Goal: Task Accomplishment & Management: Complete application form

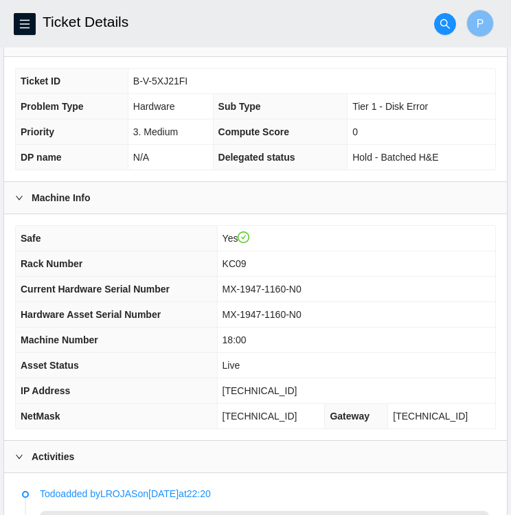
scroll to position [275, 0]
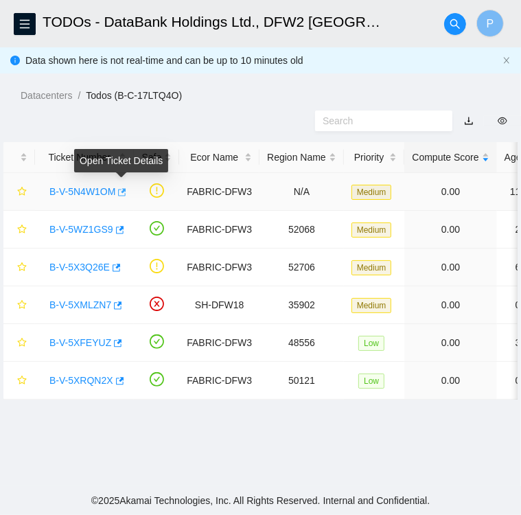
click at [122, 194] on icon "button" at bounding box center [121, 192] width 10 height 10
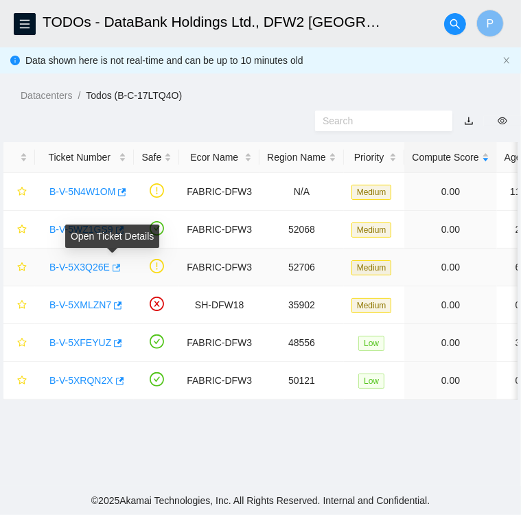
click at [111, 268] on icon "button" at bounding box center [116, 268] width 10 height 10
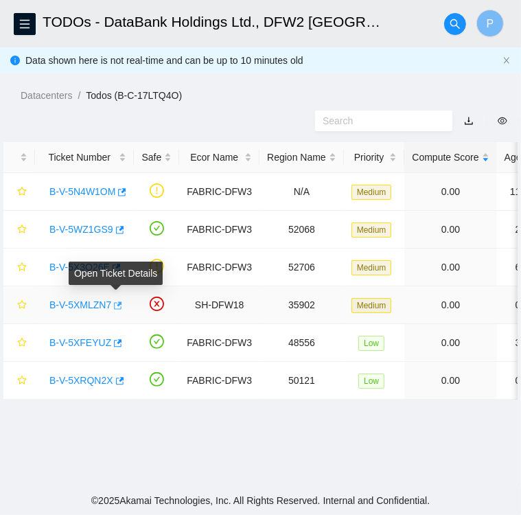
click at [115, 309] on icon "button" at bounding box center [117, 306] width 10 height 10
click at [84, 306] on link "B-V-5XMLZN7" at bounding box center [80, 304] width 62 height 11
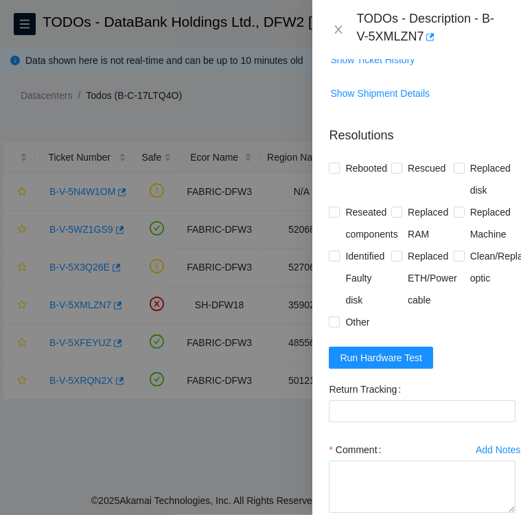
scroll to position [400, 0]
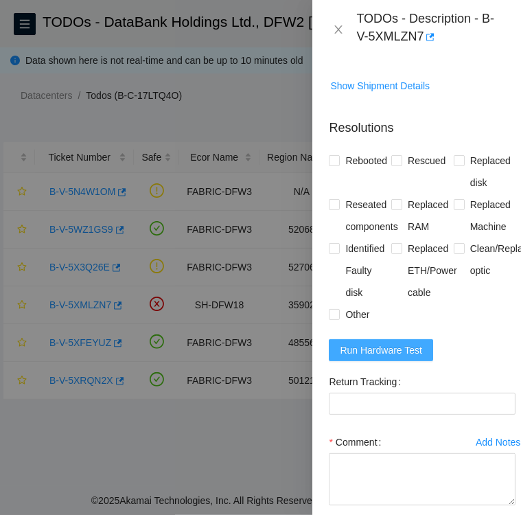
click at [385, 348] on span "Run Hardware Test" at bounding box center [381, 350] width 82 height 15
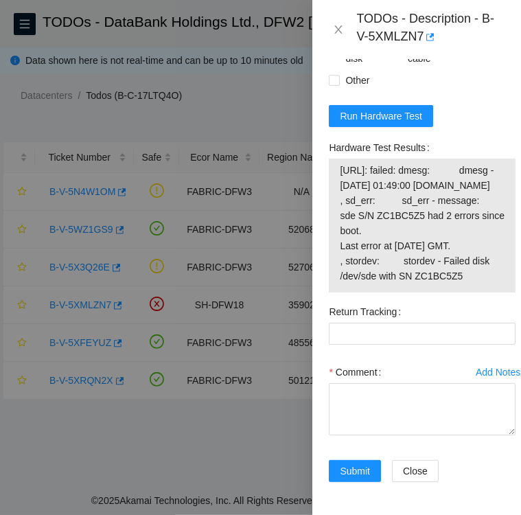
scroll to position [698, 0]
click at [341, 33] on icon "close" at bounding box center [339, 29] width 8 height 8
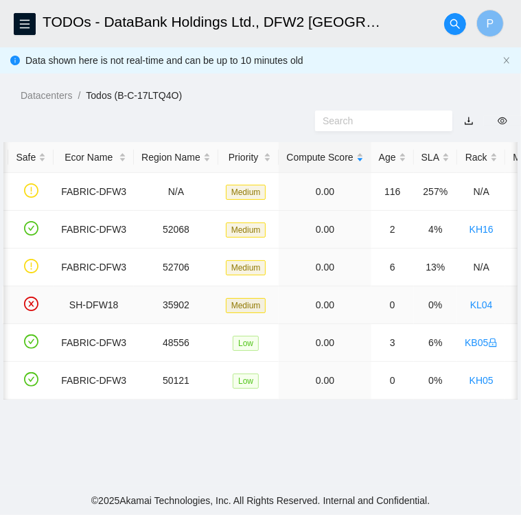
scroll to position [0, 0]
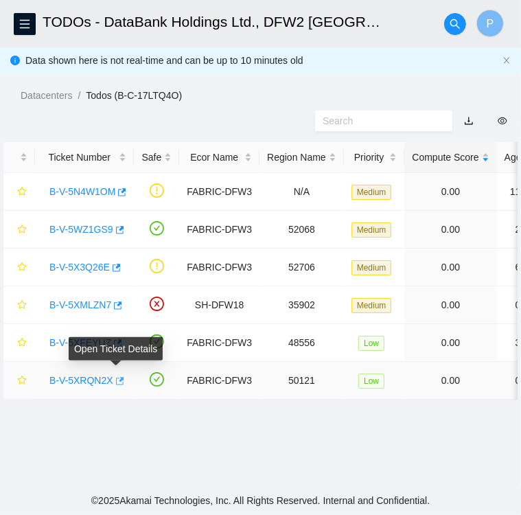
click at [116, 384] on icon "button" at bounding box center [120, 381] width 8 height 8
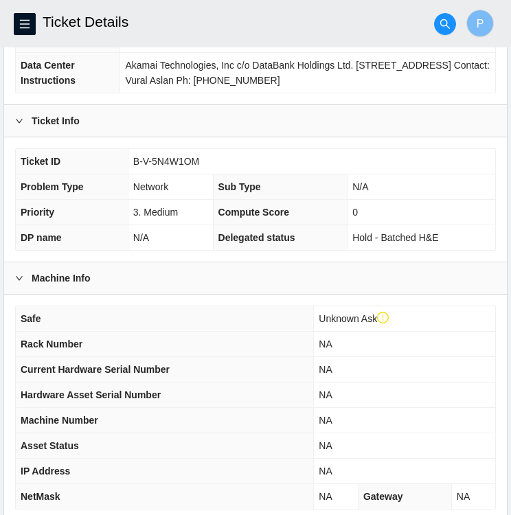
scroll to position [383, 0]
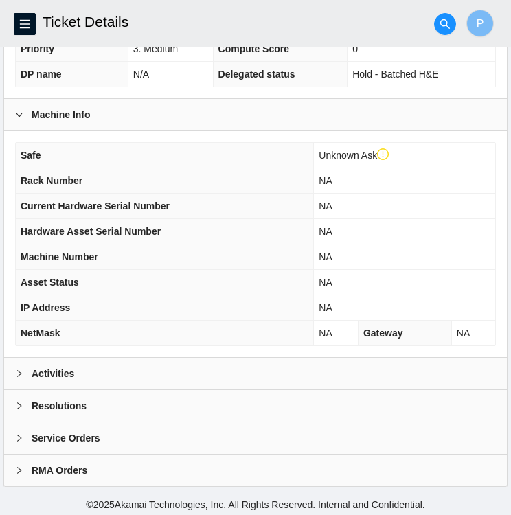
click at [126, 377] on div "Activities" at bounding box center [255, 374] width 503 height 32
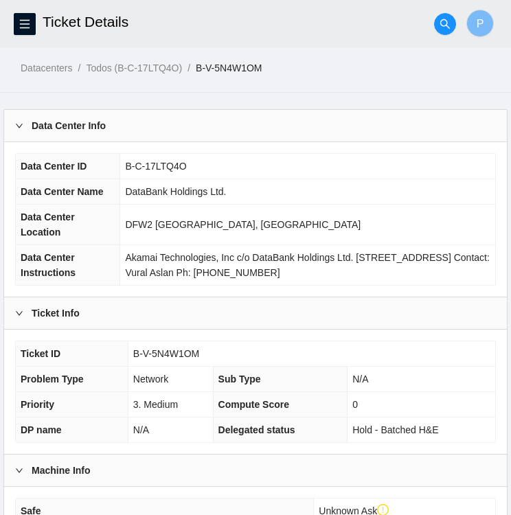
scroll to position [0, 0]
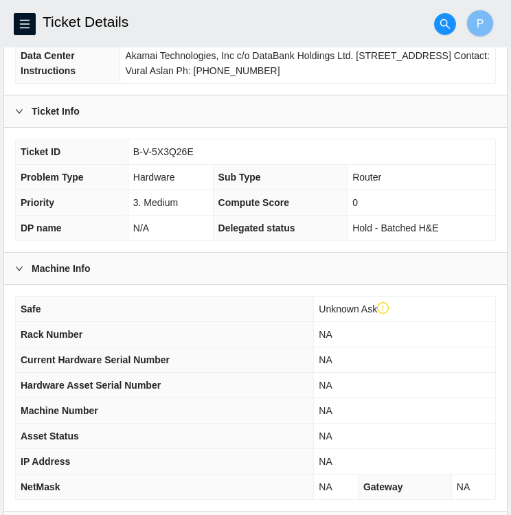
scroll to position [383, 0]
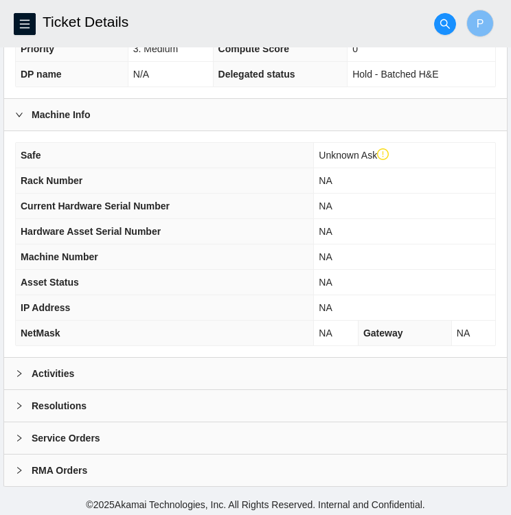
click at [176, 371] on div "Activities" at bounding box center [255, 374] width 503 height 32
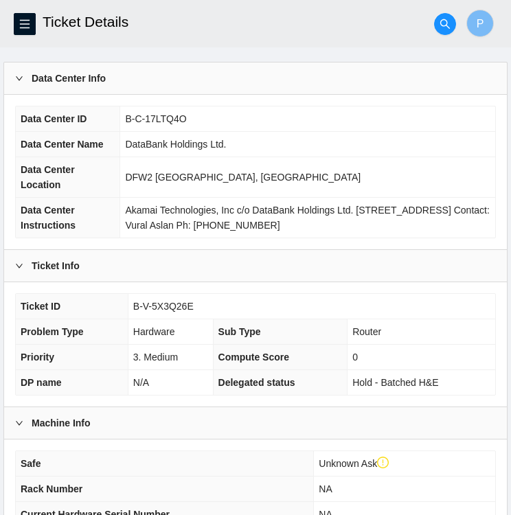
scroll to position [0, 0]
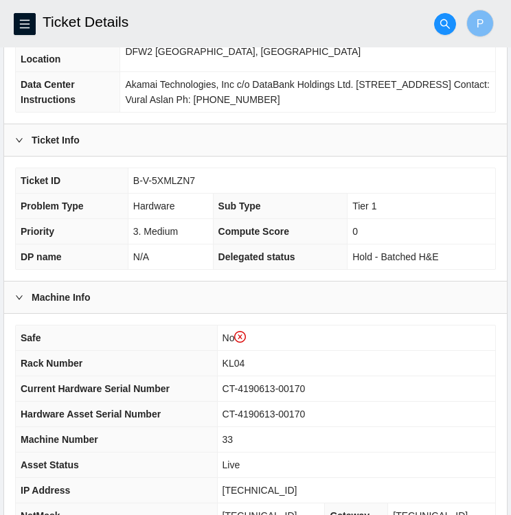
scroll to position [383, 0]
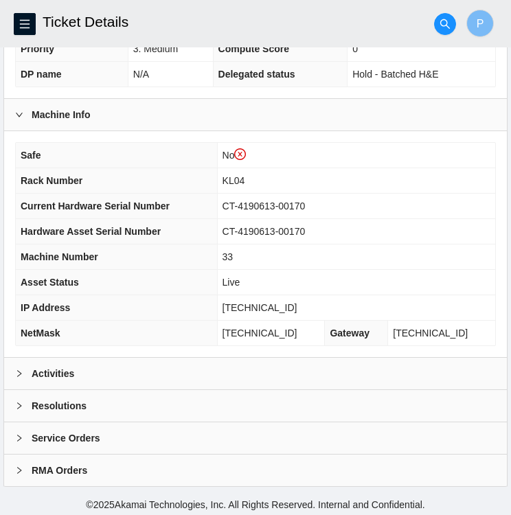
click at [42, 367] on b "Activities" at bounding box center [53, 373] width 43 height 15
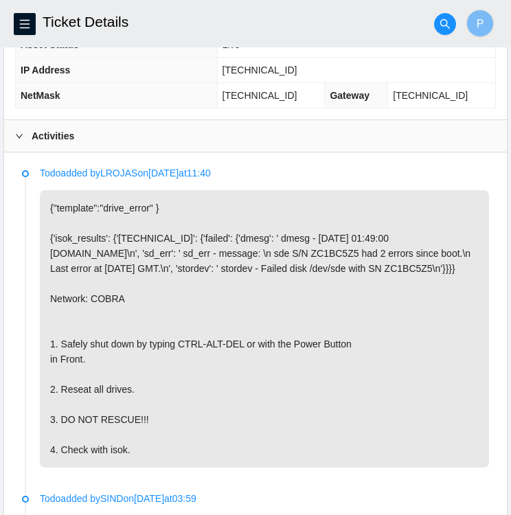
scroll to position [620, 0]
click at [23, 23] on icon "menu" at bounding box center [24, 24] width 11 height 11
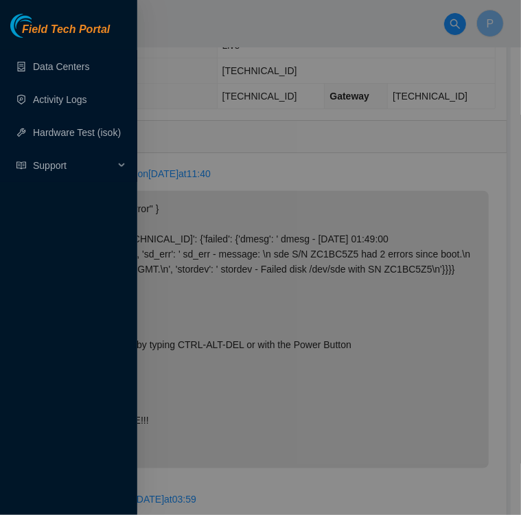
click at [183, 86] on div at bounding box center [260, 257] width 521 height 515
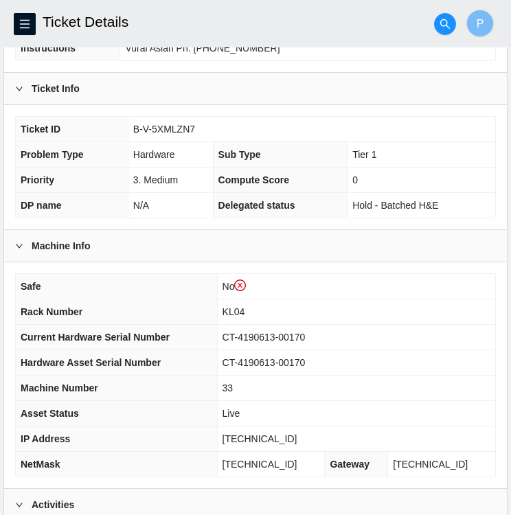
scroll to position [249, 0]
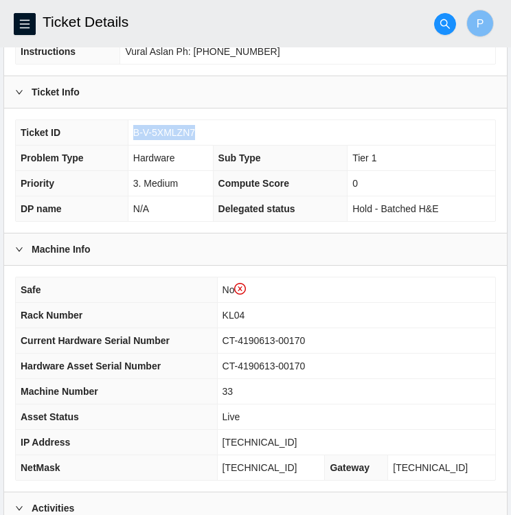
drag, startPoint x: 193, startPoint y: 133, endPoint x: 135, endPoint y: 129, distance: 58.5
click at [135, 129] on span "B-V-5XMLZN7" at bounding box center [164, 132] width 62 height 11
copy span "B-V-5XMLZN7"
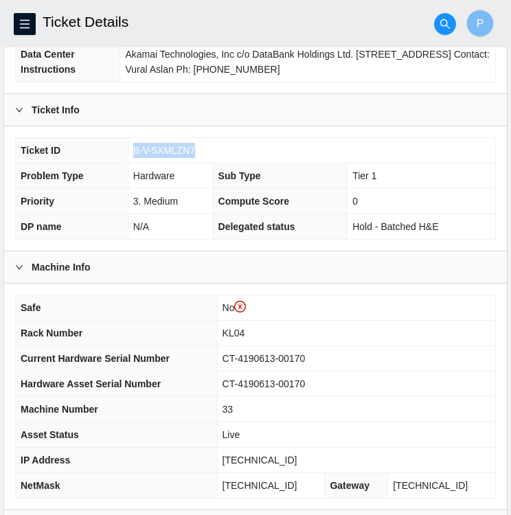
scroll to position [233, 0]
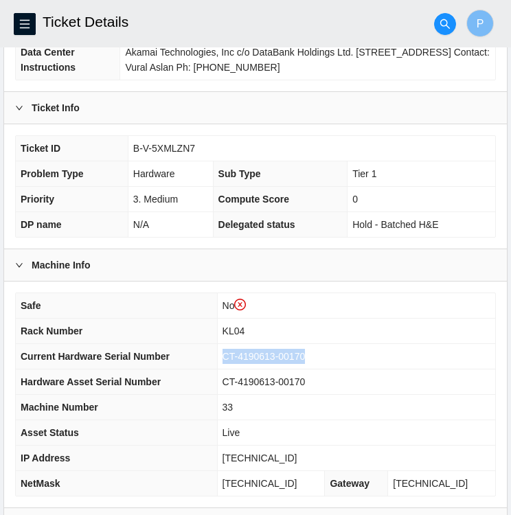
drag, startPoint x: 321, startPoint y: 353, endPoint x: 236, endPoint y: 355, distance: 84.5
click at [236, 355] on td "CT-4190613-00170" at bounding box center [356, 356] width 278 height 25
copy span "CT-4190613-00170"
click at [413, 352] on td "CT-4190613-00170" at bounding box center [356, 356] width 278 height 25
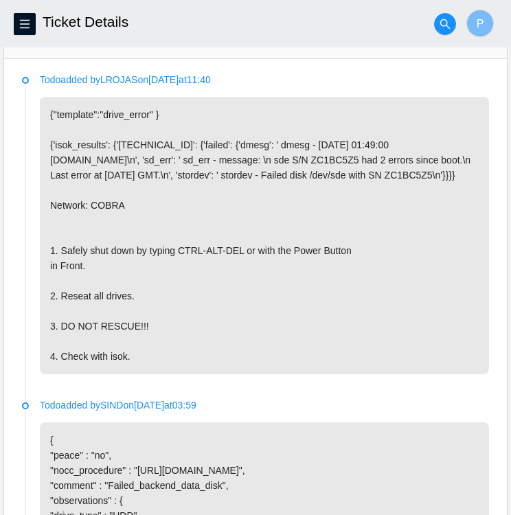
scroll to position [716, 0]
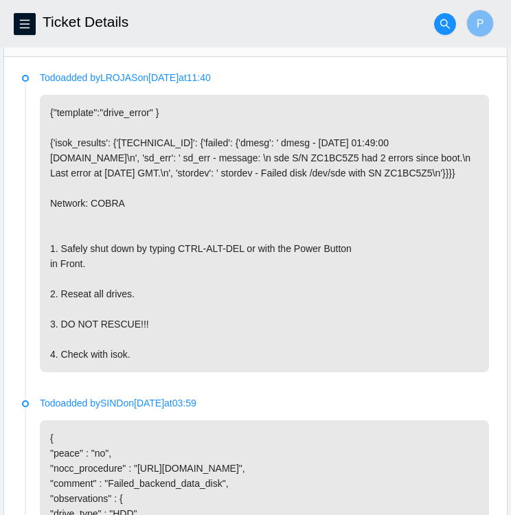
click at [400, 308] on p "{"template":"drive_error" } {'isok_results': {'23.36.200.174': {'failed': {'dme…" at bounding box center [264, 233] width 449 height 277
click at [226, 333] on p "{"template":"drive_error" } {'isok_results': {'23.36.200.174': {'failed': {'dme…" at bounding box center [264, 233] width 449 height 277
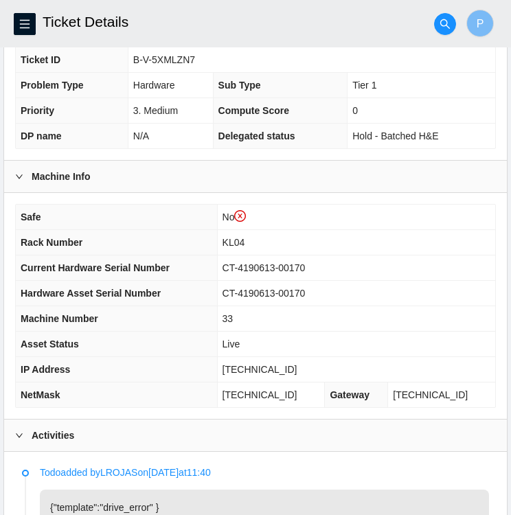
scroll to position [323, 0]
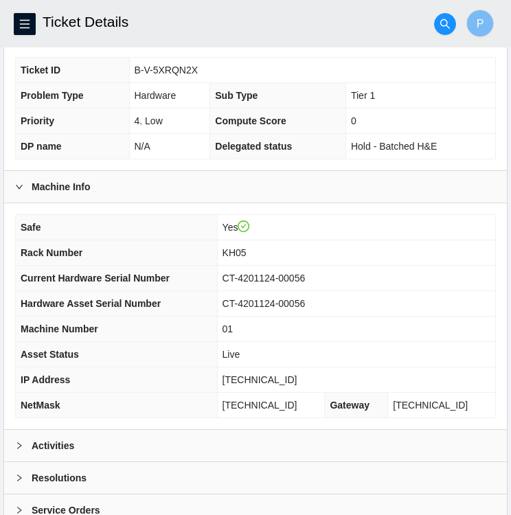
scroll to position [357, 0]
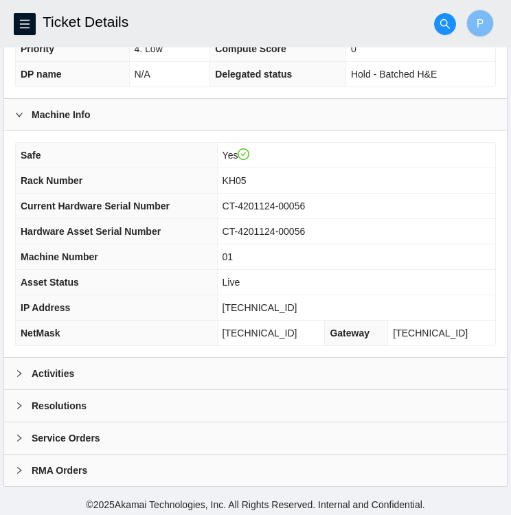
click at [88, 371] on div "Activities" at bounding box center [255, 374] width 503 height 32
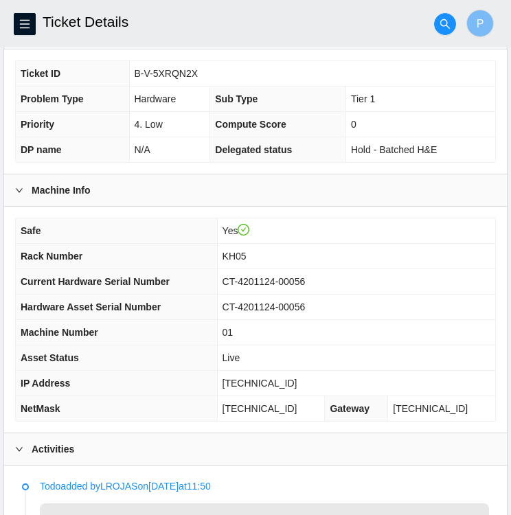
scroll to position [277, 0]
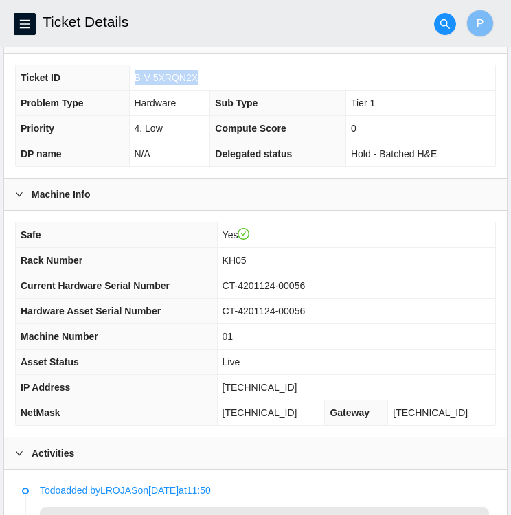
drag, startPoint x: 198, startPoint y: 73, endPoint x: 135, endPoint y: 79, distance: 63.4
click at [135, 79] on td "B-V-5XRQN2X" at bounding box center [312, 77] width 366 height 25
copy span "B-V-5XRQN2X"
drag, startPoint x: 322, startPoint y: 283, endPoint x: 231, endPoint y: 281, distance: 90.6
click at [231, 281] on tr "Current Hardware Serial Number CT-4201124-00056" at bounding box center [255, 285] width 479 height 25
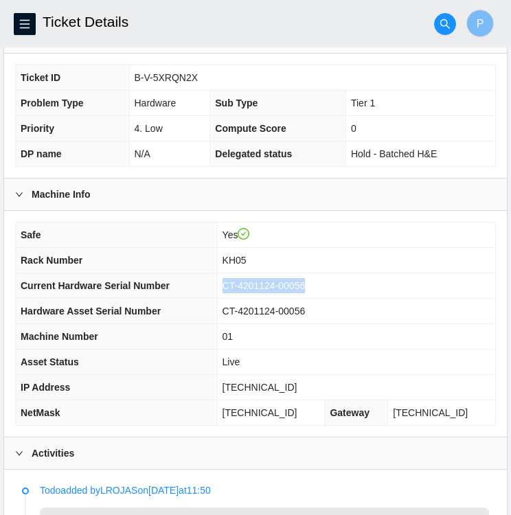
copy tr "CT-4201124-00056"
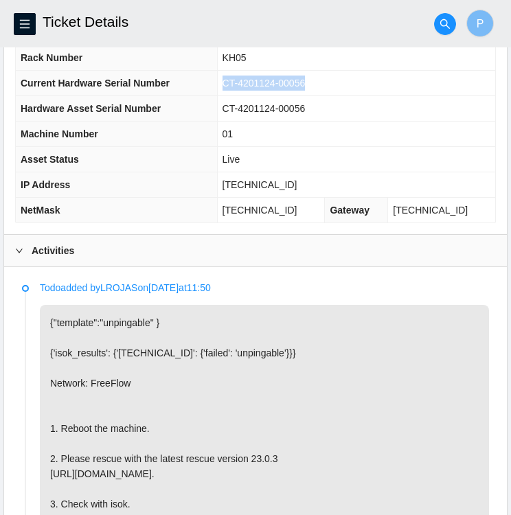
scroll to position [479, 0]
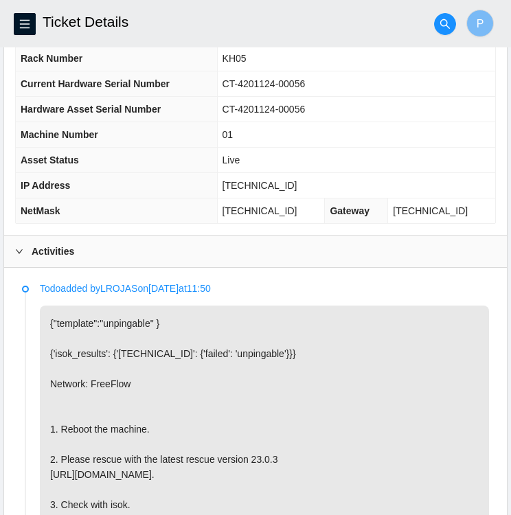
click at [178, 149] on th "Asset Status" at bounding box center [116, 160] width 201 height 25
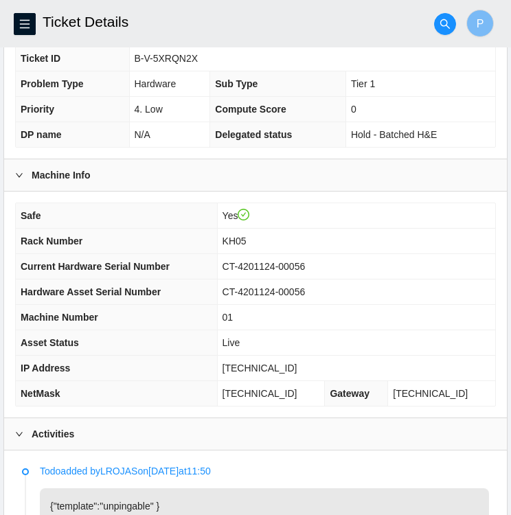
scroll to position [296, 0]
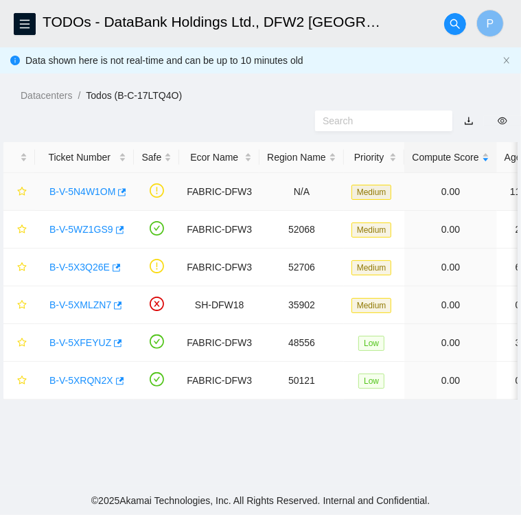
scroll to position [354, 0]
click at [85, 303] on link "B-V-5XMLZN7" at bounding box center [80, 304] width 62 height 11
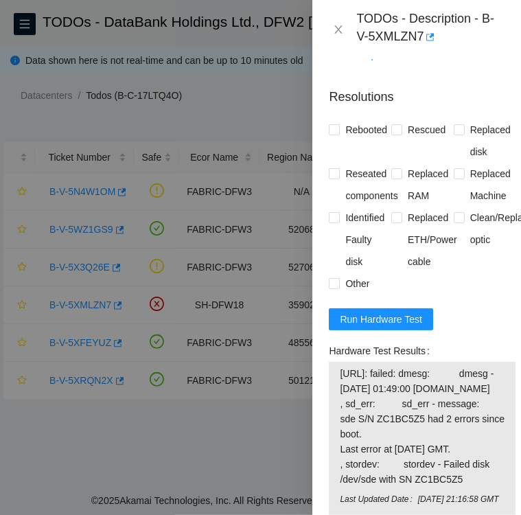
scroll to position [424, 0]
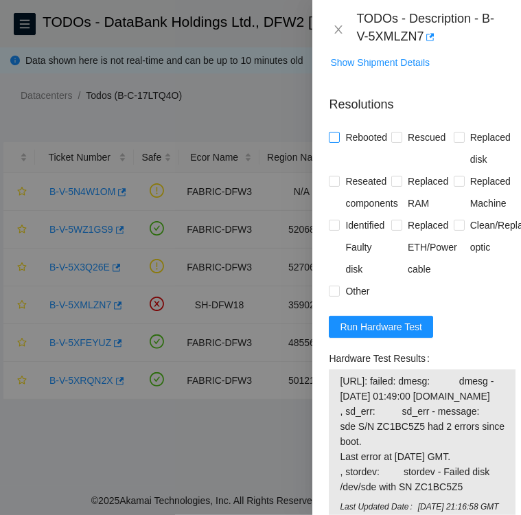
click at [336, 137] on input "Rebooted" at bounding box center [334, 137] width 10 height 10
checkbox input "true"
click at [334, 178] on input "Reseated components" at bounding box center [334, 181] width 10 height 10
checkbox input "true"
click at [334, 288] on input "Other" at bounding box center [334, 291] width 10 height 10
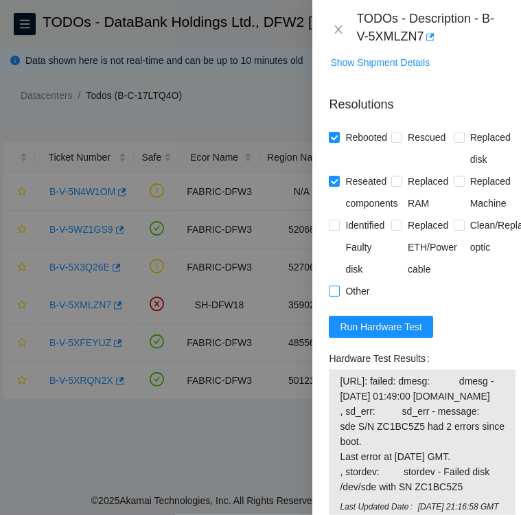
checkbox input "true"
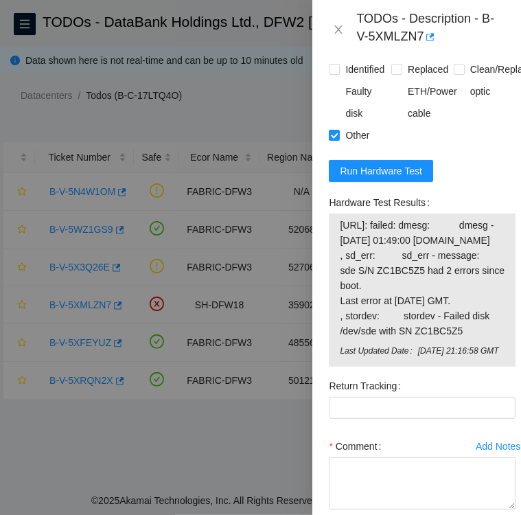
scroll to position [582, 0]
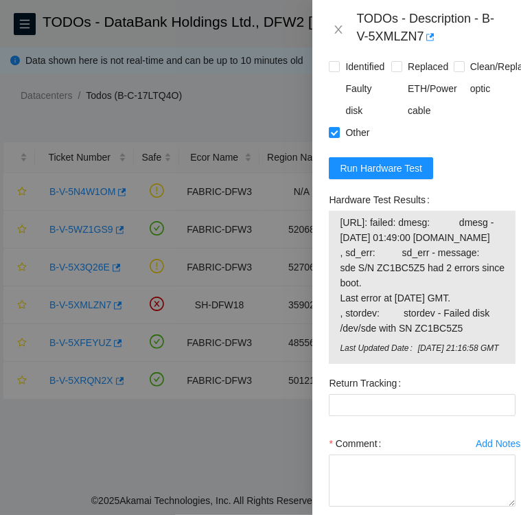
click at [484, 165] on form "Resolutions Rebooted Rescued Replaced disk Reseated components Replaced RAM Rep…" at bounding box center [422, 248] width 187 height 644
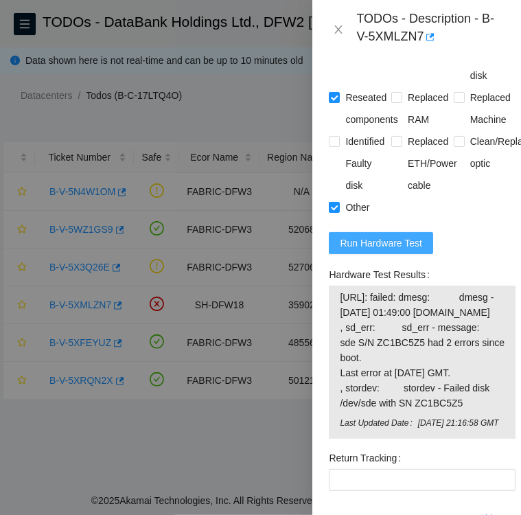
scroll to position [510, 0]
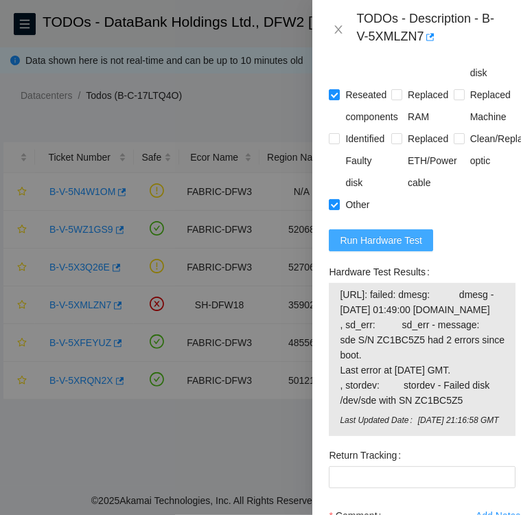
click at [378, 235] on span "Run Hardware Test" at bounding box center [381, 240] width 82 height 15
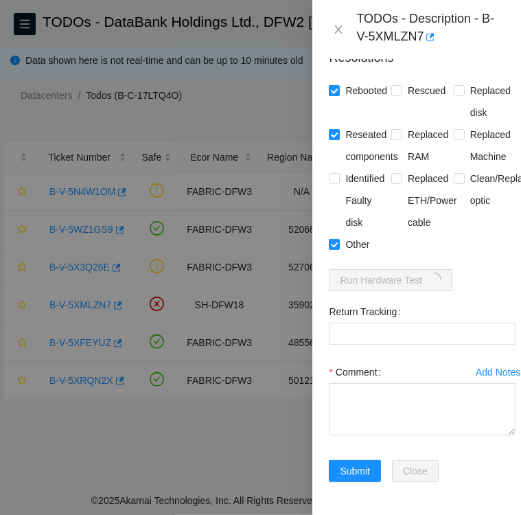
scroll to position [490, 0]
click at [393, 383] on textarea "Comment" at bounding box center [422, 409] width 187 height 52
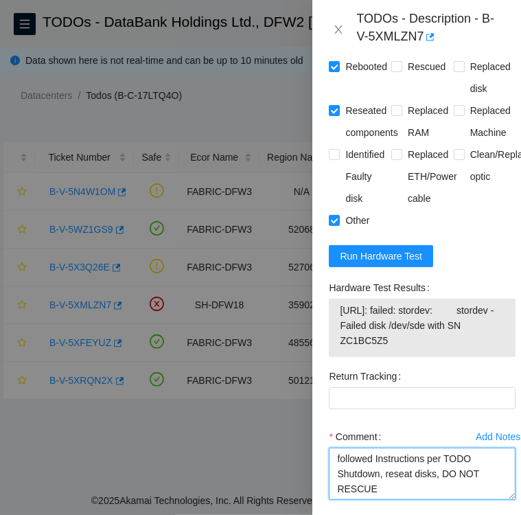
scroll to position [498, 0]
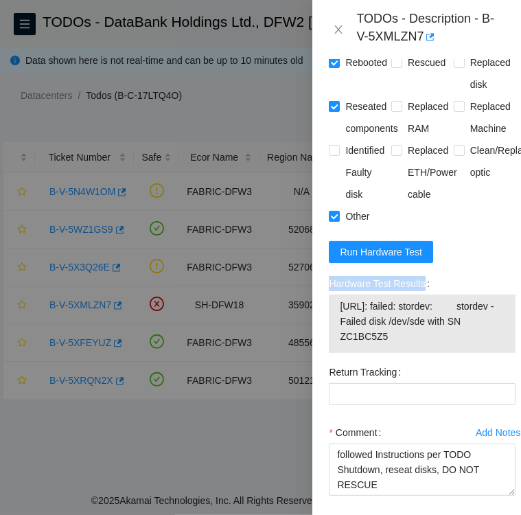
drag, startPoint x: 330, startPoint y: 281, endPoint x: 500, endPoint y: 344, distance: 181.6
click at [500, 344] on div "Hardware Test Results 23.36.200.174: failed: stordev: stordev - Failed disk /de…" at bounding box center [422, 313] width 187 height 80
copy label "Hardware Test Results"
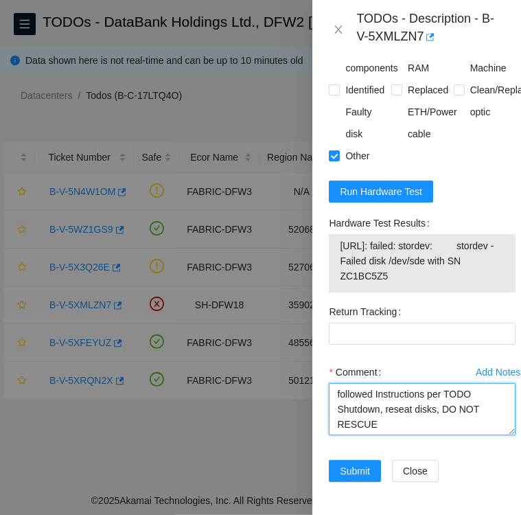
click at [374, 395] on textarea "followed Instructions per TODO Shutdown, reseat disks, DO NOT RESCUE" at bounding box center [422, 409] width 187 height 52
paste textarea "Hardware Test Results 23.36.200.174: failed: stordev: stordev - Failed disk /de…"
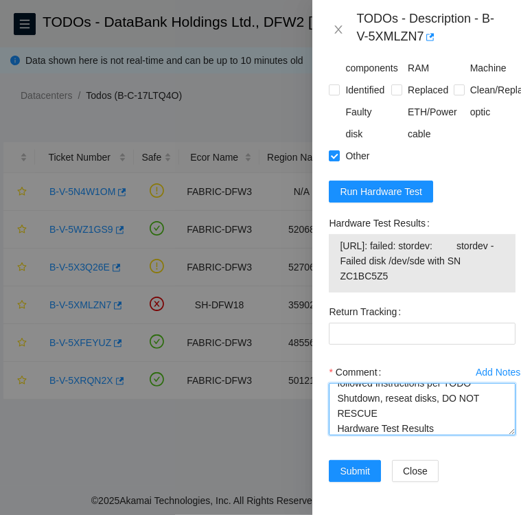
scroll to position [71, 0]
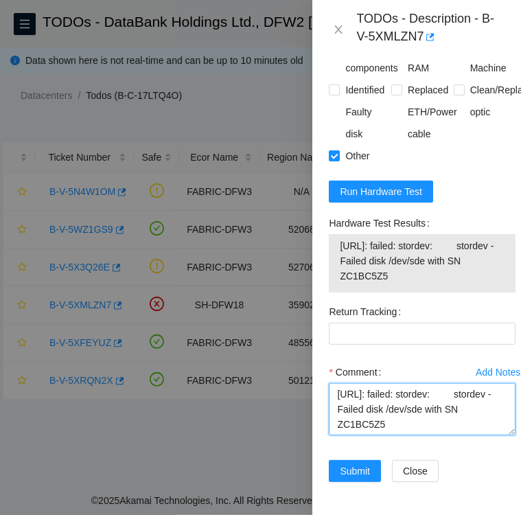
type textarea "followed Instructions per TODO Shutdown, reseat disks, DO NOT RESCUE Hardware T…"
drag, startPoint x: 404, startPoint y: 254, endPoint x: 332, endPoint y: 229, distance: 77.1
click at [332, 234] on div "23.36.200.174: failed: stordev: stordev - Failed disk /dev/sde with SN ZC1BC5Z5" at bounding box center [422, 263] width 187 height 58
click at [441, 396] on textarea "followed Instructions per TODO Shutdown, reseat disks, DO NOT RESCUE Hardware T…" at bounding box center [422, 409] width 187 height 52
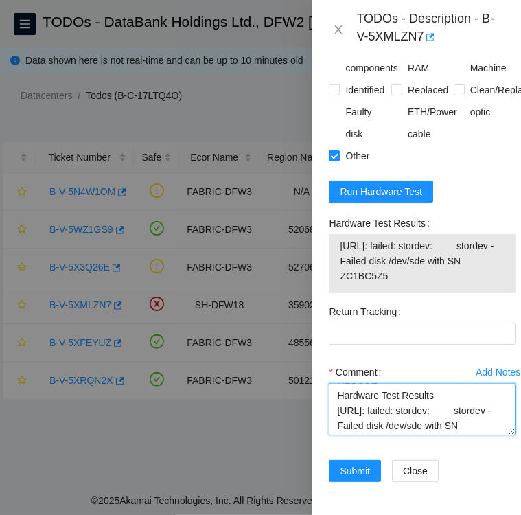
scroll to position [40, 0]
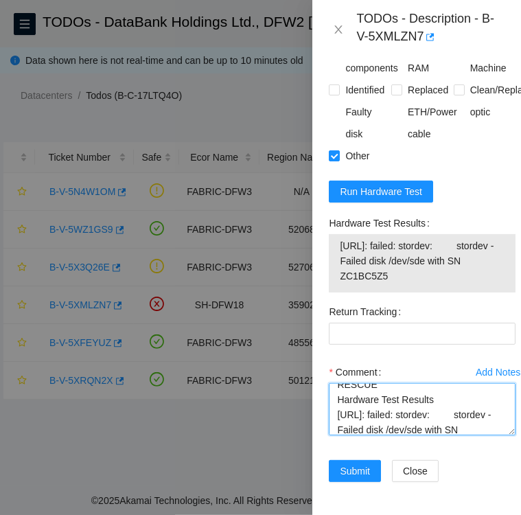
drag, startPoint x: 335, startPoint y: 384, endPoint x: 492, endPoint y: 394, distance: 156.8
click at [492, 394] on textarea "followed Instructions per TODO Shutdown, reseat disks, DO NOT RESCUE Hardware T…" at bounding box center [422, 409] width 187 height 52
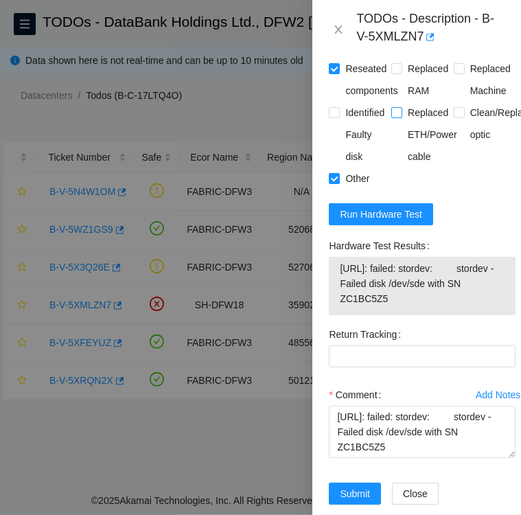
scroll to position [578, 0]
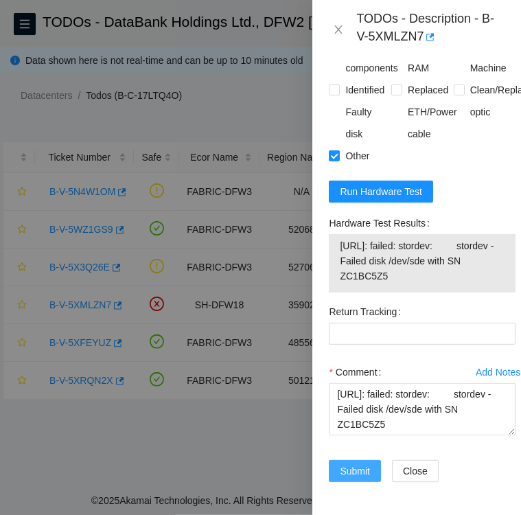
click at [355, 463] on span "Submit" at bounding box center [355, 470] width 30 height 15
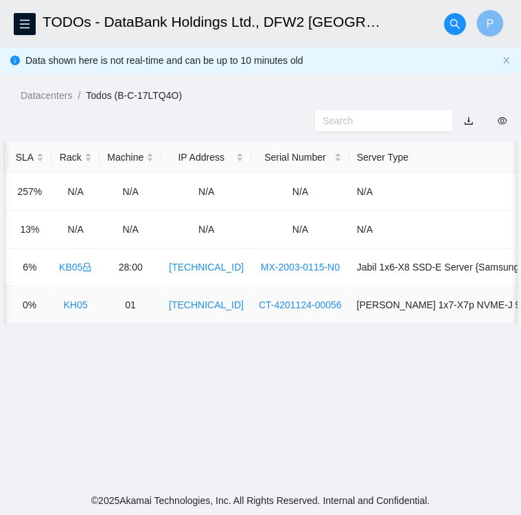
scroll to position [0, 0]
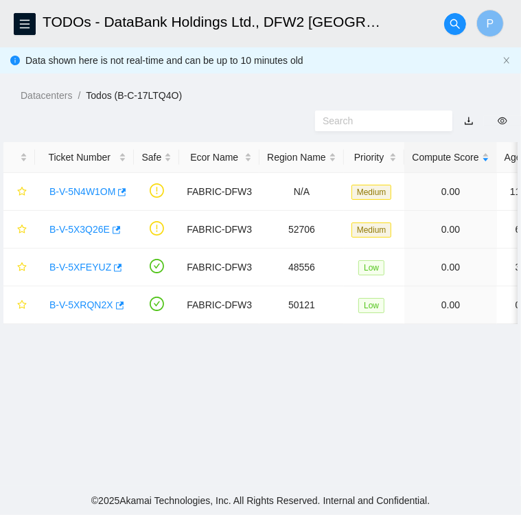
click at [58, 114] on div at bounding box center [260, 121] width 521 height 36
click at [222, 205] on td "FABRIC-DFW3" at bounding box center [219, 192] width 80 height 38
click at [84, 303] on link "B-V-5XRQN2X" at bounding box center [81, 304] width 64 height 11
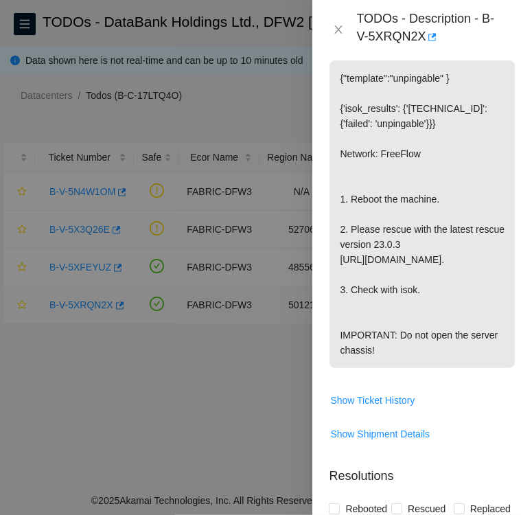
scroll to position [807, 0]
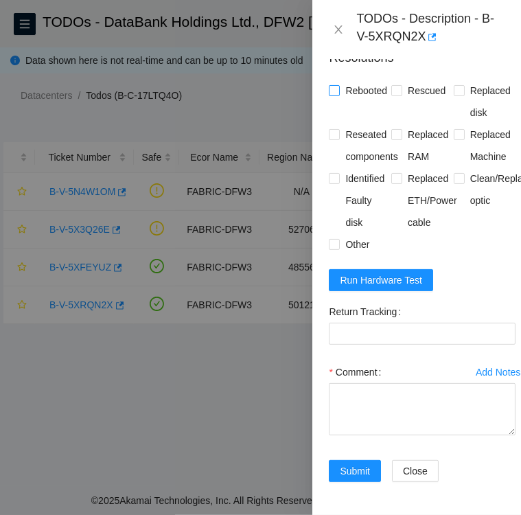
click at [334, 85] on input "Rebooted" at bounding box center [334, 90] width 10 height 10
checkbox input "true"
click at [395, 85] on input "Rescued" at bounding box center [396, 90] width 10 height 10
checkbox input "true"
click at [338, 239] on input "Other" at bounding box center [334, 244] width 10 height 10
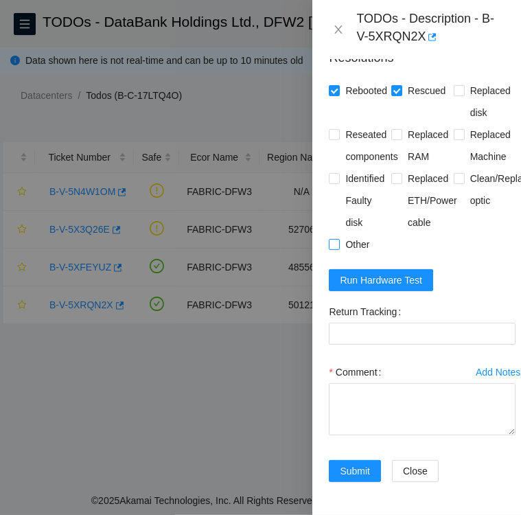
checkbox input "true"
click at [383, 273] on span "Run Hardware Test" at bounding box center [381, 280] width 82 height 15
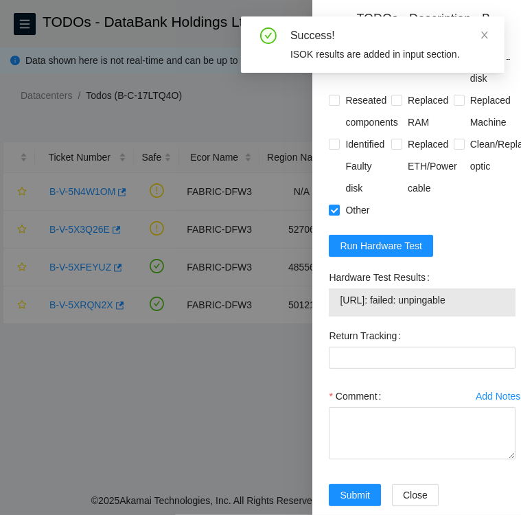
drag, startPoint x: 477, startPoint y: 314, endPoint x: 337, endPoint y: 319, distance: 140.1
click at [337, 317] on div "23.55.177.34: failed: unpingable" at bounding box center [422, 302] width 187 height 28
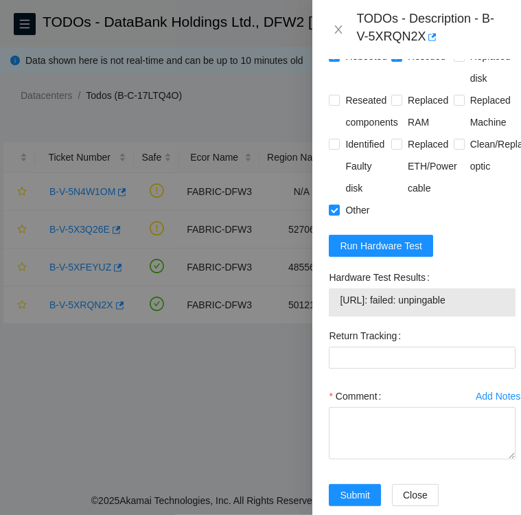
copy tbody "23.55.177.34: failed: unpingable"
click at [484, 313] on td "23.55.177.34: failed: unpingable" at bounding box center [422, 302] width 166 height 21
drag, startPoint x: 327, startPoint y: 292, endPoint x: 481, endPoint y: 319, distance: 156.2
click at [481, 319] on div "Hardware Test Results 23.55.177.34: failed: unpingable" at bounding box center [422, 295] width 198 height 58
copy div "Hardware Test Results 23.55.177.34: failed: unpingable"
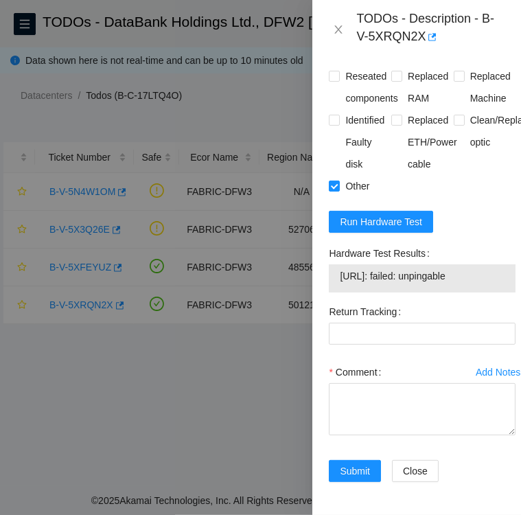
scroll to position [865, 0]
click at [388, 383] on textarea "Comment" at bounding box center [422, 409] width 187 height 52
paste textarea "Hardware Test Results 23.55.177.34: failed: unpingable"
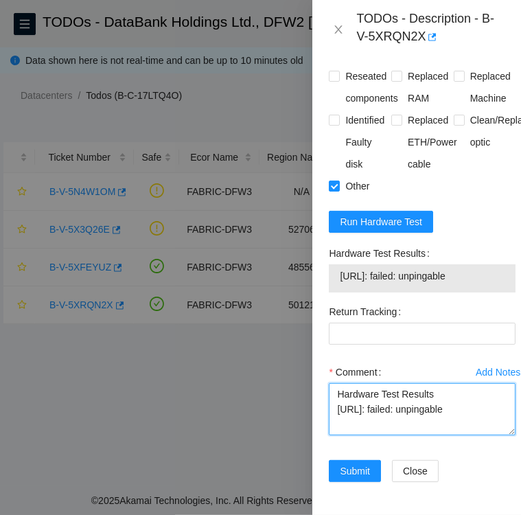
click at [336, 383] on textarea "Hardware Test Results 23.55.177.34: failed: unpingable" at bounding box center [422, 409] width 187 height 52
type textarea "followed instructions per TODO Reboot and rescue Hardware Test Results 23.55.17…"
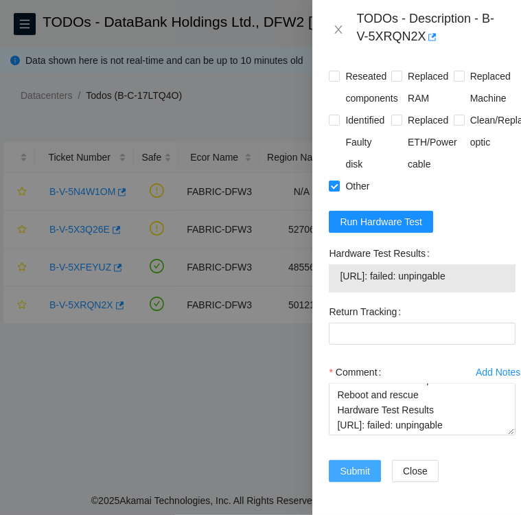
click at [362, 463] on span "Submit" at bounding box center [355, 470] width 30 height 15
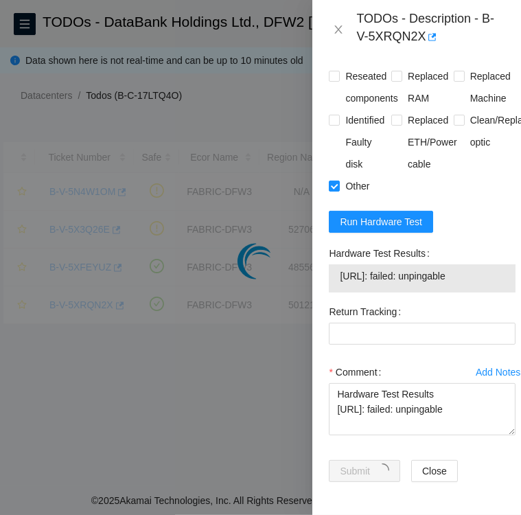
scroll to position [355, 0]
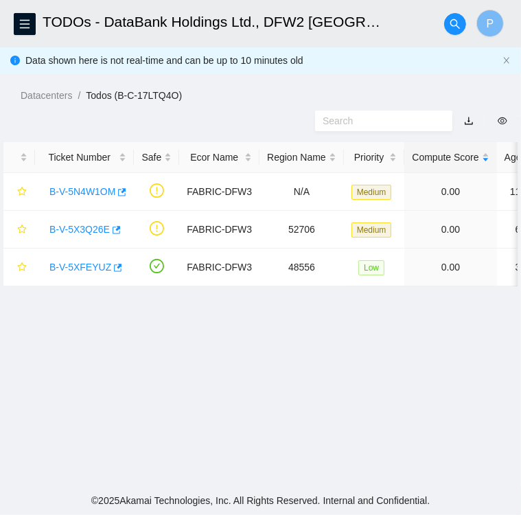
click at [108, 431] on main "TODOs - DataBank Holdings Ltd., DFW2 Richardson, TX P Data shown here is not re…" at bounding box center [260, 243] width 521 height 486
click at [23, 25] on icon "menu" at bounding box center [24, 24] width 11 height 11
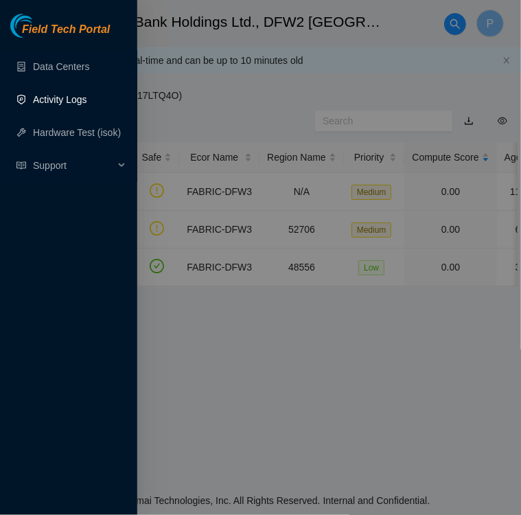
click at [51, 98] on link "Activity Logs" at bounding box center [60, 99] width 54 height 11
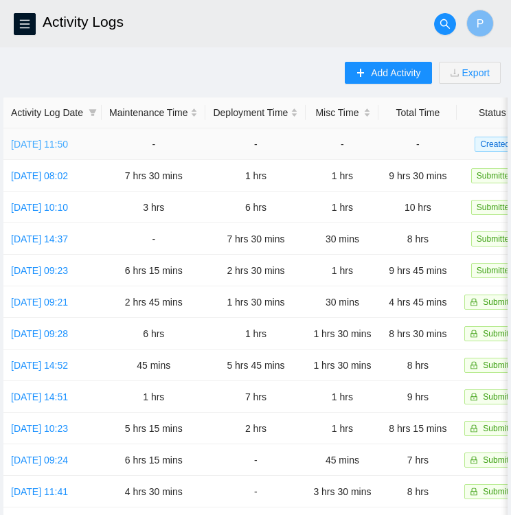
click at [51, 146] on link "Mon, 06 Oct 2025 11:50" at bounding box center [39, 144] width 57 height 11
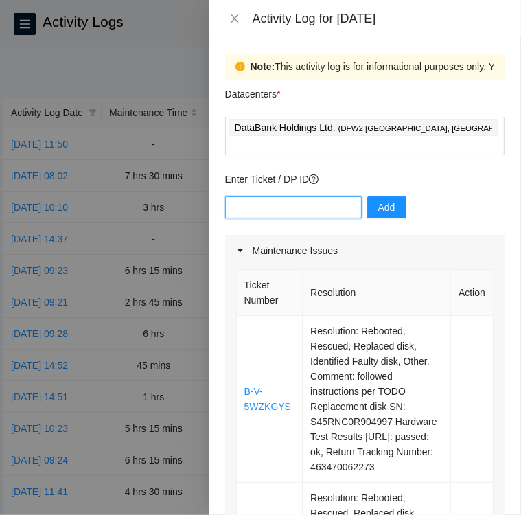
click at [288, 196] on input "text" at bounding box center [293, 207] width 137 height 22
type input "DP83435"
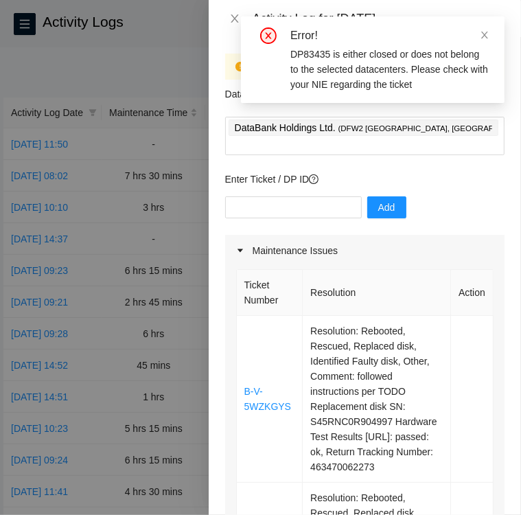
click at [421, 172] on p "Enter Ticket / DP ID" at bounding box center [364, 179] width 279 height 15
click at [466, 130] on div "DataBank Holdings Ltd. ( DFW2 Richardson, TX )" at bounding box center [365, 136] width 273 height 36
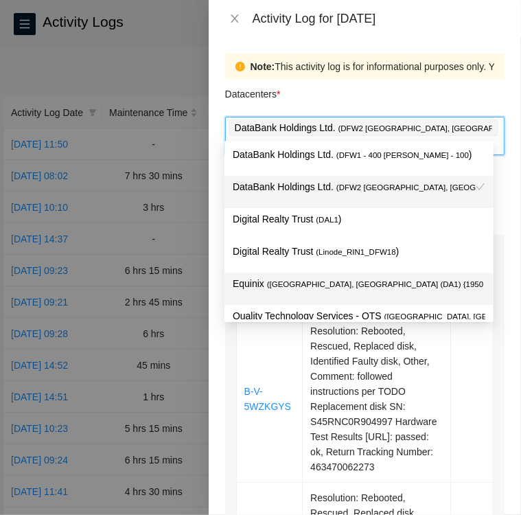
click at [291, 284] on span "( Dallas, TX (DA1) {1950 N. Stemmons}5b gr" at bounding box center [419, 284] width 304 height 8
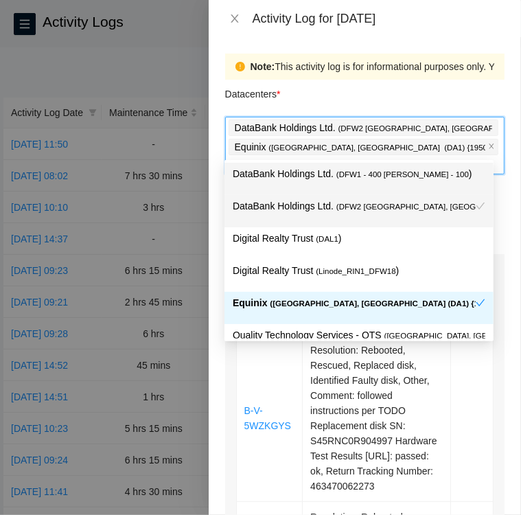
click at [437, 83] on div "Datacenters *" at bounding box center [364, 98] width 279 height 37
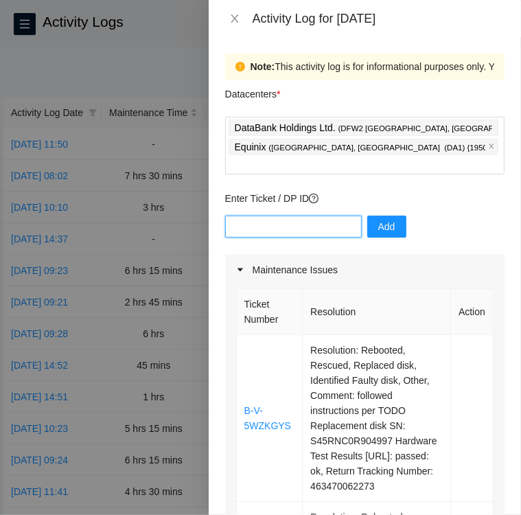
click at [301, 216] on input "text" at bounding box center [293, 227] width 137 height 22
type input "DP83435"
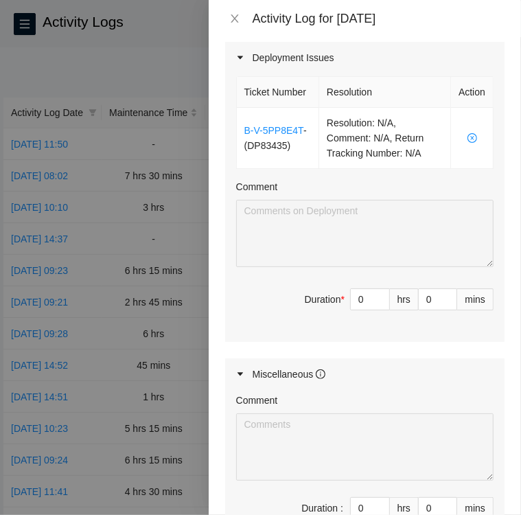
scroll to position [1667, 0]
click at [376, 310] on span "Decrease Value" at bounding box center [381, 303] width 15 height 12
type input "1"
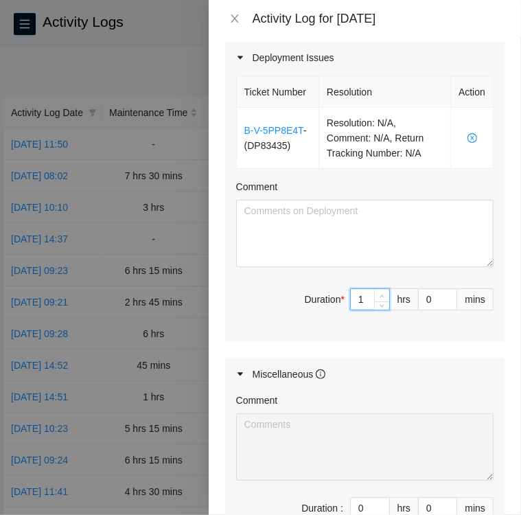
click at [378, 300] on span "up" at bounding box center [382, 296] width 8 height 8
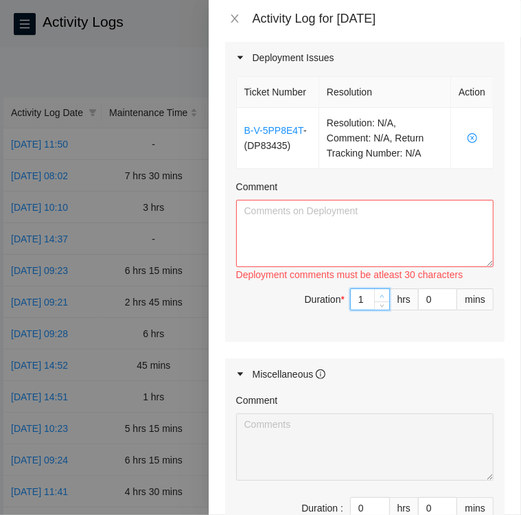
type input "2"
click at [378, 300] on span "up" at bounding box center [382, 296] width 8 height 8
type input "3"
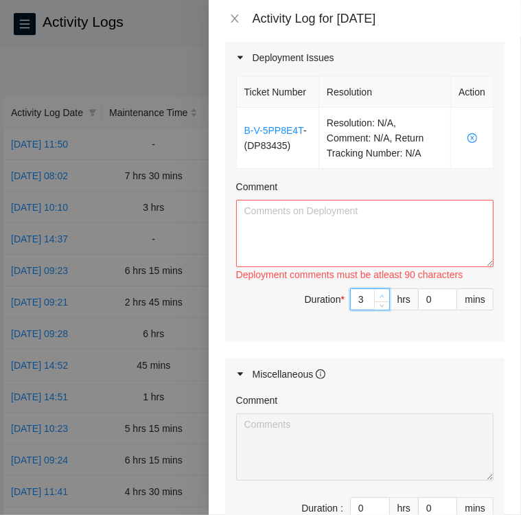
click at [378, 300] on span "up" at bounding box center [382, 296] width 8 height 8
click at [289, 267] on textarea "Comment" at bounding box center [364, 233] width 257 height 67
paste textarea "DP83435 scheduled for 9am DWDM dfw6: Migrate circuits to DWDM dfw13 - DP2 Migra…"
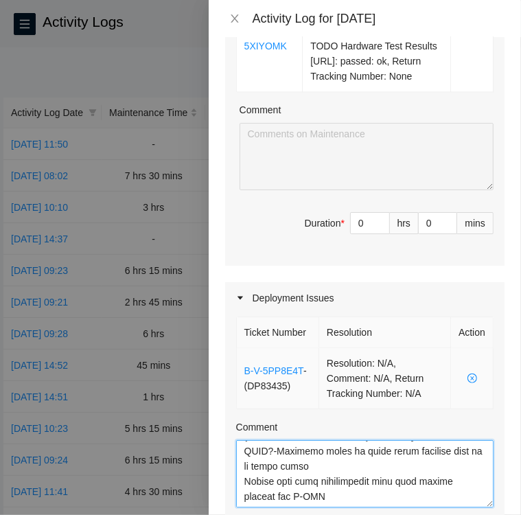
scroll to position [1425, 0]
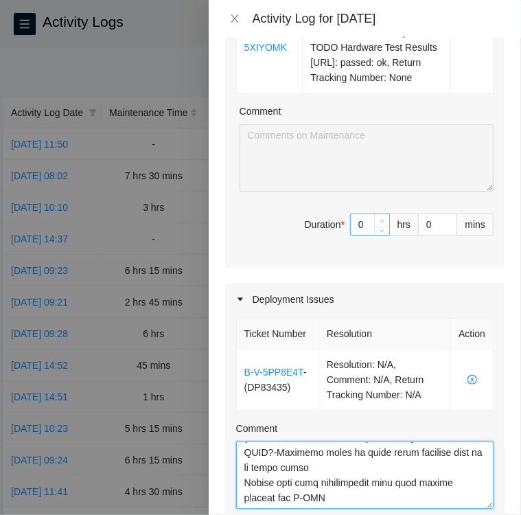
type textarea "DP83435 scheduled for 9am DWDM dfw6: Migrate circuits to DWDM dfw13 - DP2 Migra…"
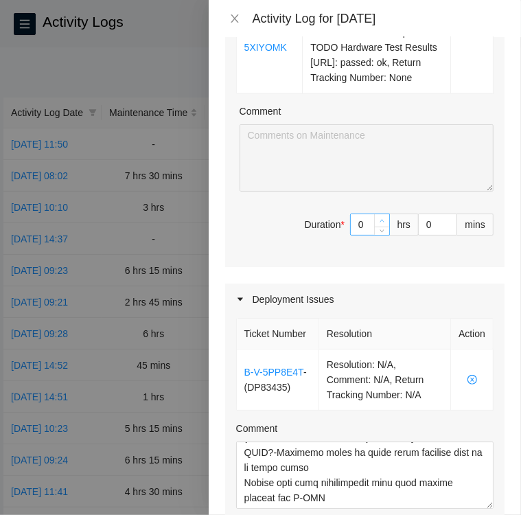
type input "1"
type input "4"
click at [380, 223] on icon "up" at bounding box center [382, 220] width 5 height 5
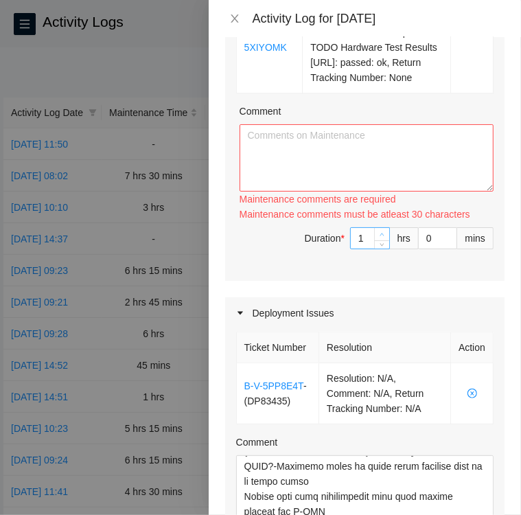
type input "2"
type input "5"
drag, startPoint x: 374, startPoint y: 292, endPoint x: 369, endPoint y: 305, distance: 13.7
click at [378, 239] on span "up" at bounding box center [382, 235] width 8 height 8
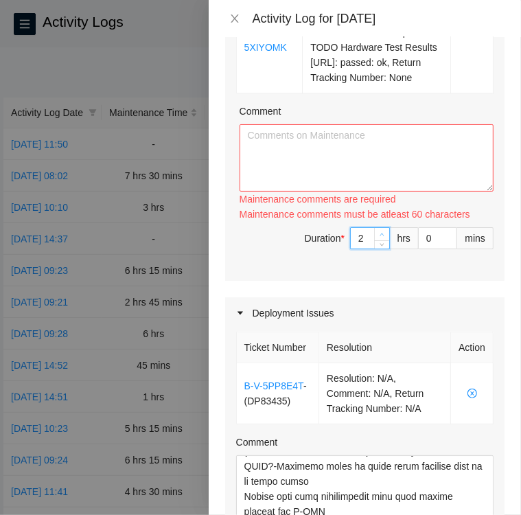
type input "3"
type input "6"
click at [380, 237] on icon "up" at bounding box center [382, 234] width 5 height 5
type input "4"
type input "7"
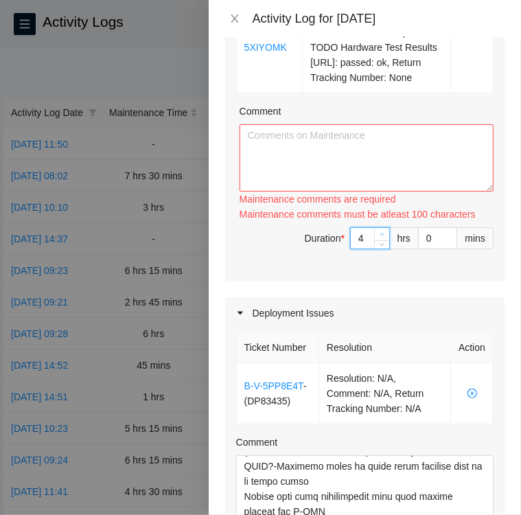
click at [380, 237] on icon "up" at bounding box center [382, 234] width 5 height 5
type input "5"
type input "8"
click at [380, 237] on icon "up" at bounding box center [382, 234] width 5 height 5
type input "6"
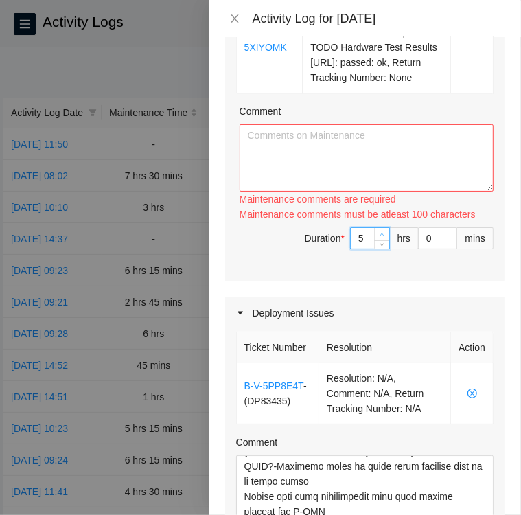
type input "9"
click at [380, 237] on icon "up" at bounding box center [382, 234] width 5 height 5
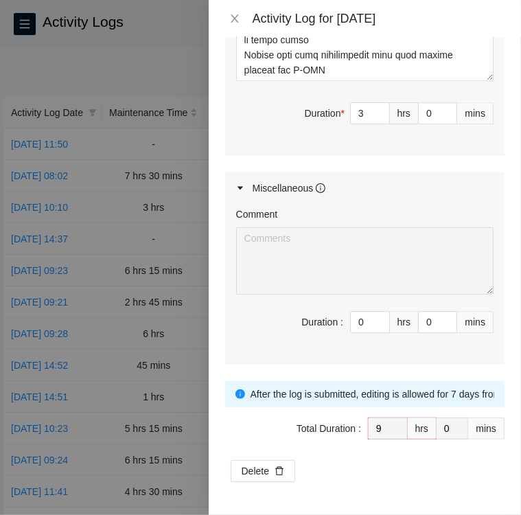
scroll to position [1951, 0]
click at [419, 325] on input "0" at bounding box center [438, 322] width 38 height 21
type input "10"
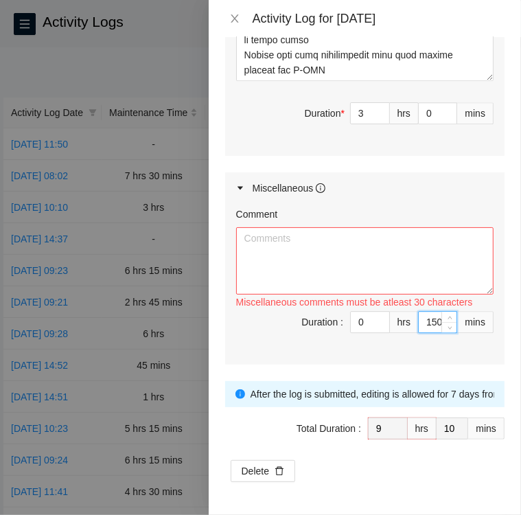
type input "15"
click at [399, 271] on textarea "Comment" at bounding box center [364, 260] width 257 height 67
drag, startPoint x: 424, startPoint y: 324, endPoint x: 413, endPoint y: 327, distance: 12.0
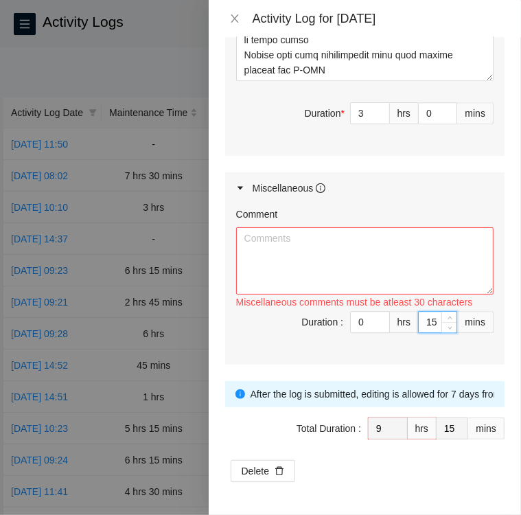
click at [419, 327] on input "15" at bounding box center [438, 322] width 38 height 21
type input "3"
type input "30"
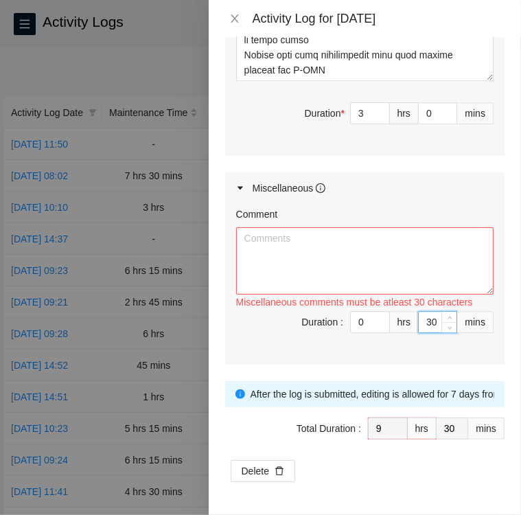
type input "30"
click at [420, 273] on textarea "Comment" at bounding box center [364, 260] width 257 height 67
click at [356, 238] on textarea "Comment" at bounding box center [364, 260] width 257 height 67
paste textarea "Upon arrival there were eleven tickets in the field tech portal, two tickets wi…"
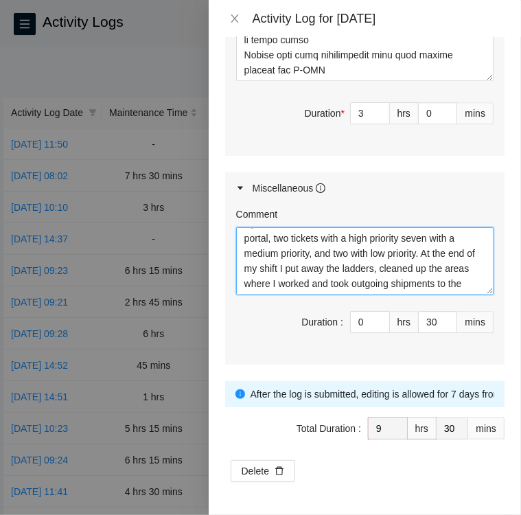
scroll to position [0, 0]
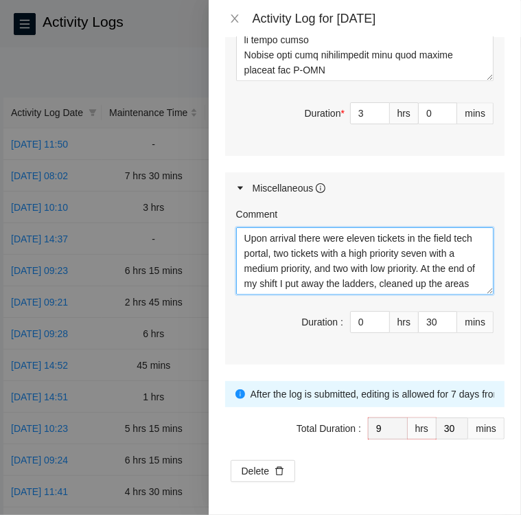
type textarea "Upon arrival there were eleven tickets in the field tech portal, two tickets wi…"
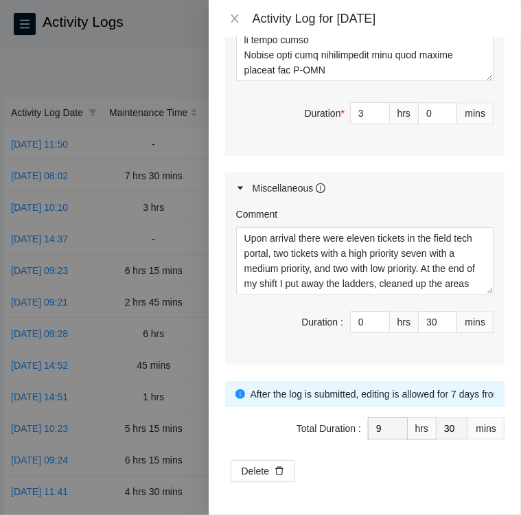
click at [449, 207] on div "Comment Upon arrival there were eleven tickets in the field tech portal, two ti…" at bounding box center [364, 284] width 279 height 161
type input "2"
type input "8"
click at [380, 120] on icon "down" at bounding box center [382, 117] width 5 height 5
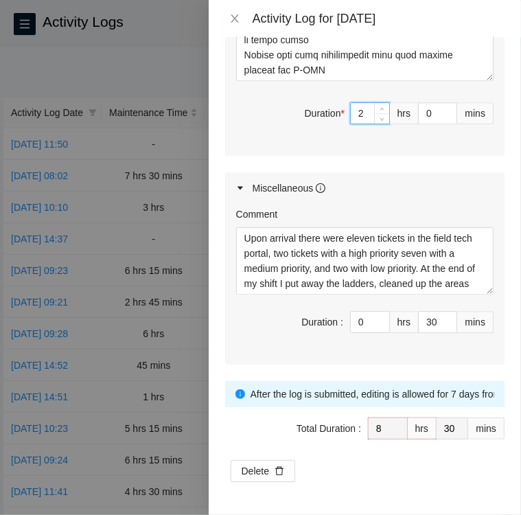
scroll to position [1911, 0]
click at [419, 124] on input "0" at bounding box center [438, 113] width 38 height 21
type input "4"
type input "34"
type input "45"
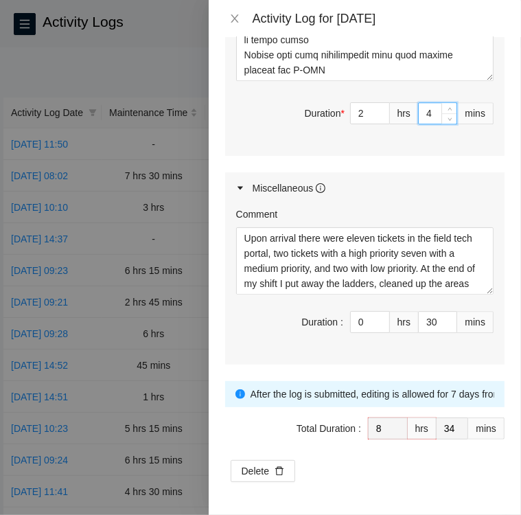
type input "9"
type input "15"
click at [413, 157] on div "Ticket Number Resolution Action B-V-5PP8E4T - ( DP83435 ) Resolution: N/A, Comm…" at bounding box center [364, 21] width 279 height 269
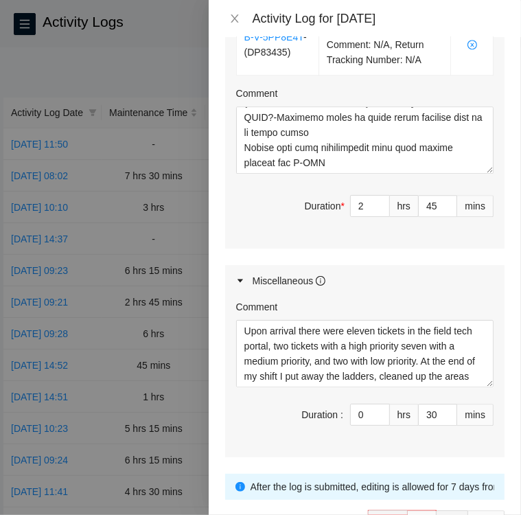
scroll to position [1774, 0]
type input "44"
type input "14"
click at [448, 213] on icon "down" at bounding box center [450, 210] width 5 height 5
type input "43"
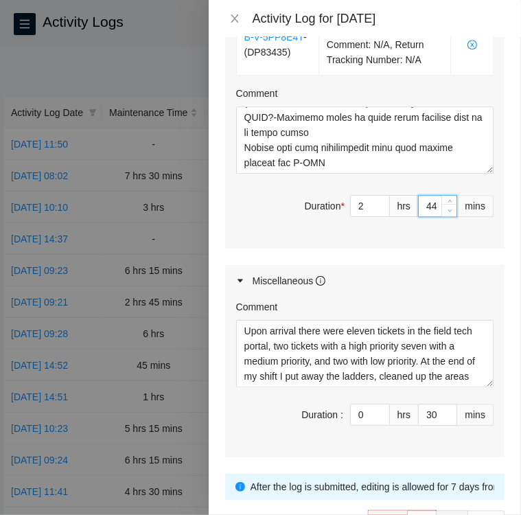
type input "13"
click at [448, 213] on icon "down" at bounding box center [450, 210] width 5 height 5
type input "42"
type input "12"
click at [448, 213] on icon "down" at bounding box center [450, 210] width 5 height 5
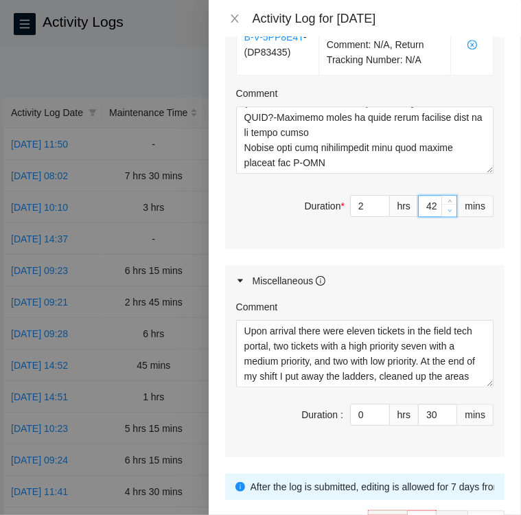
type input "41"
type input "11"
click at [448, 213] on icon "down" at bounding box center [450, 210] width 5 height 5
type input "40"
type input "10"
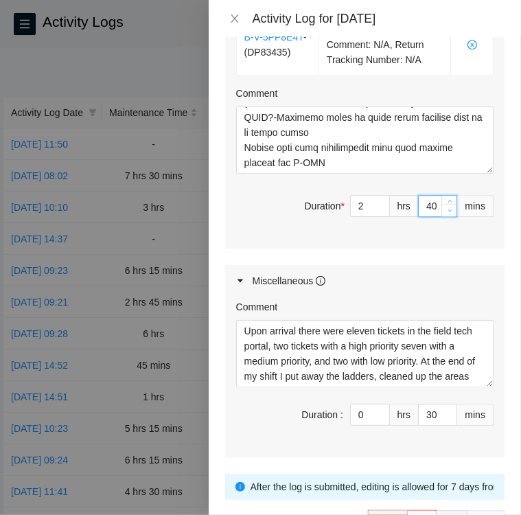
click at [448, 213] on icon "down" at bounding box center [450, 210] width 5 height 5
type input "39"
type input "9"
click at [448, 213] on icon "down" at bounding box center [450, 210] width 5 height 5
type input "38"
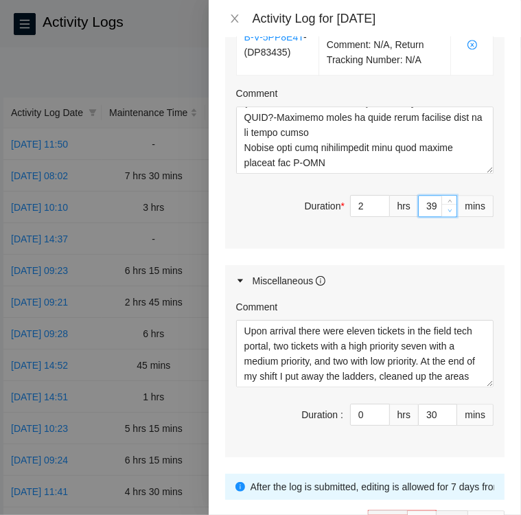
type input "8"
click at [448, 213] on icon "down" at bounding box center [450, 210] width 5 height 5
type input "37"
type input "7"
click at [448, 213] on icon "down" at bounding box center [450, 210] width 5 height 5
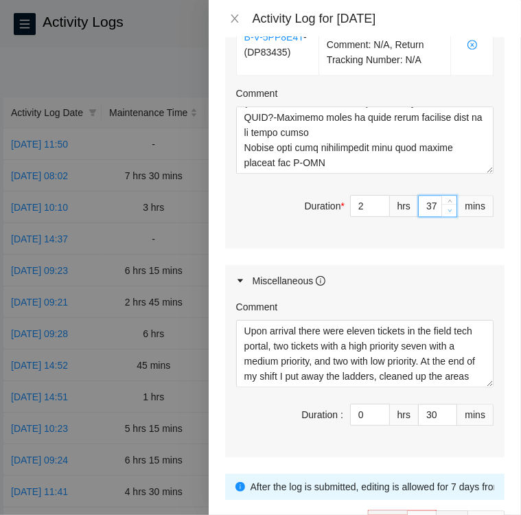
type input "36"
type input "6"
click at [448, 213] on icon "down" at bounding box center [450, 210] width 5 height 5
type input "35"
type input "5"
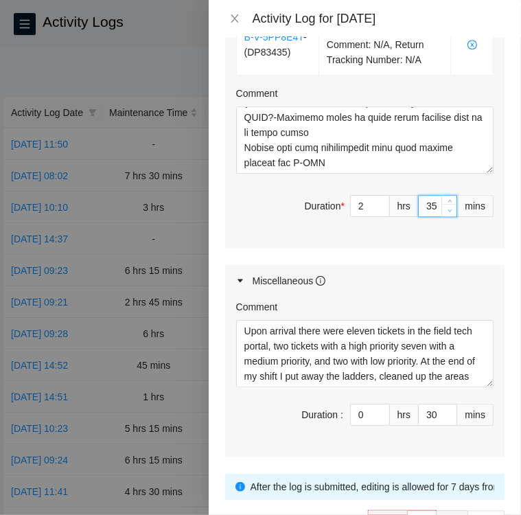
click at [448, 213] on icon "down" at bounding box center [450, 210] width 5 height 5
type input "34"
type input "4"
click at [448, 213] on icon "down" at bounding box center [450, 210] width 5 height 5
type input "33"
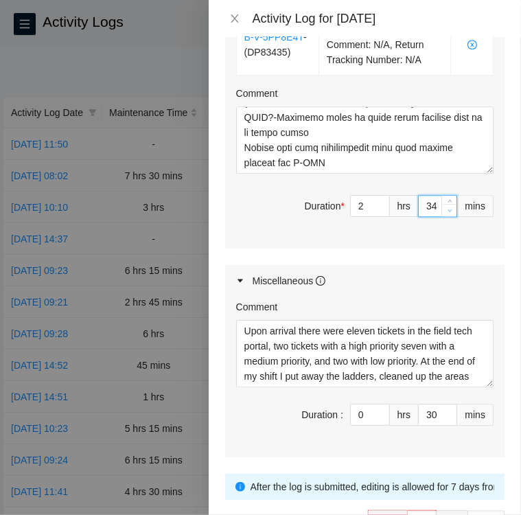
type input "3"
click at [448, 213] on icon "down" at bounding box center [450, 210] width 5 height 5
type input "32"
type input "2"
click at [448, 213] on icon "down" at bounding box center [450, 210] width 5 height 5
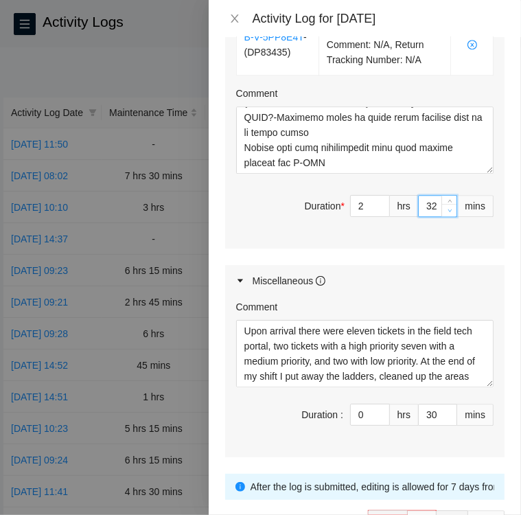
type input "31"
type input "1"
click at [448, 213] on icon "down" at bounding box center [450, 210] width 5 height 5
type input "30"
type input "0"
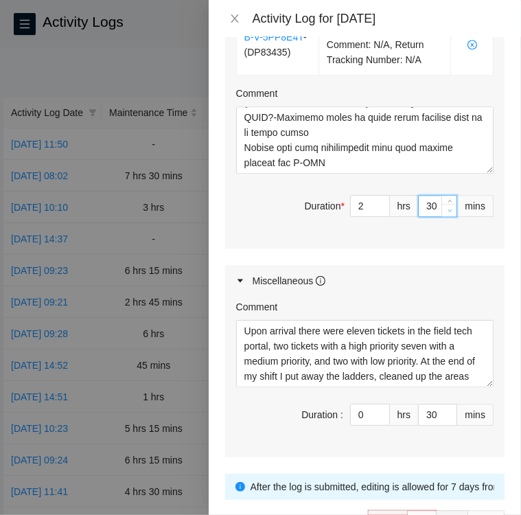
click at [448, 213] on icon "down" at bounding box center [450, 210] width 5 height 5
type input "29"
type input "8"
type input "59"
click at [448, 213] on icon "down" at bounding box center [450, 210] width 5 height 5
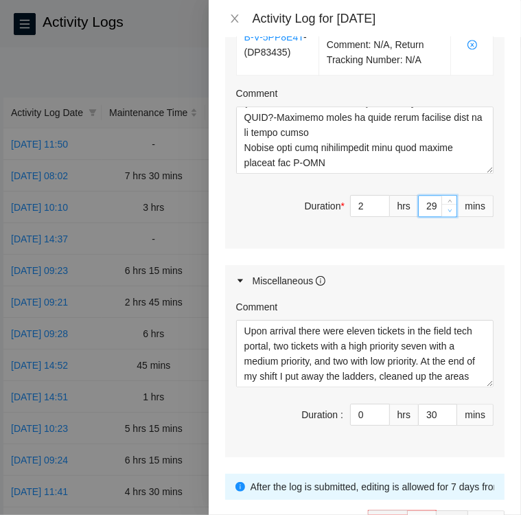
type input "28"
type input "58"
click at [448, 213] on icon "down" at bounding box center [450, 210] width 5 height 5
type input "27"
type input "57"
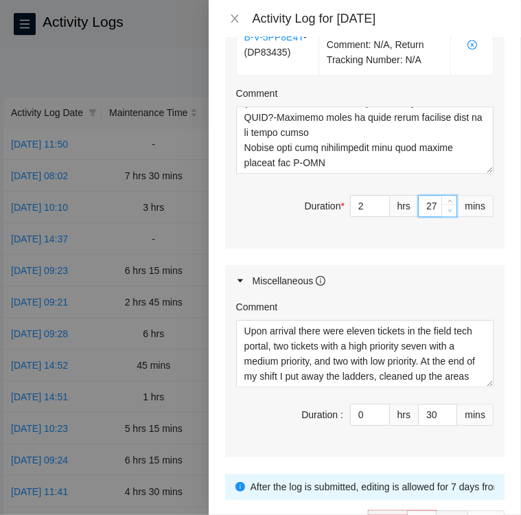
click at [448, 213] on icon "down" at bounding box center [450, 210] width 5 height 5
type input "26"
type input "56"
click at [448, 213] on icon "down" at bounding box center [450, 210] width 5 height 5
type input "25"
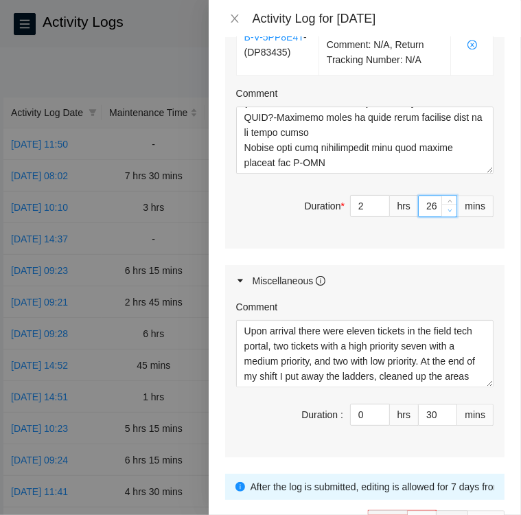
type input "55"
click at [448, 213] on icon "down" at bounding box center [450, 210] width 5 height 5
type input "24"
type input "54"
click at [448, 213] on icon "down" at bounding box center [450, 210] width 5 height 5
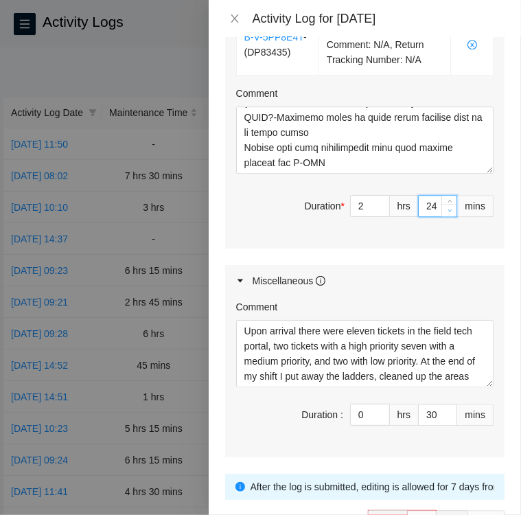
type input "23"
type input "53"
click at [448, 213] on icon "down" at bounding box center [450, 210] width 5 height 5
type input "22"
type input "52"
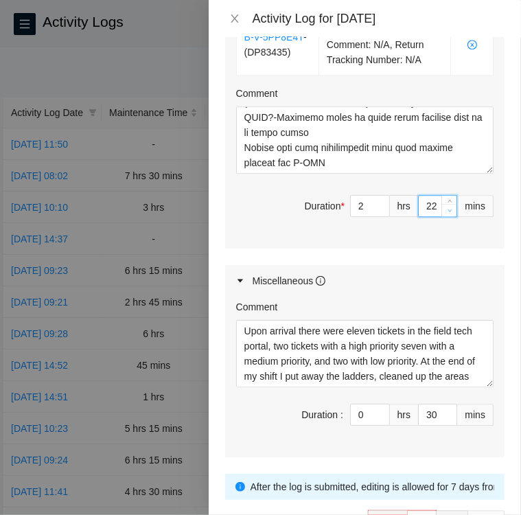
click at [448, 213] on icon "down" at bounding box center [450, 210] width 5 height 5
type input "21"
type input "51"
click at [448, 213] on icon "down" at bounding box center [450, 210] width 5 height 5
type input "20"
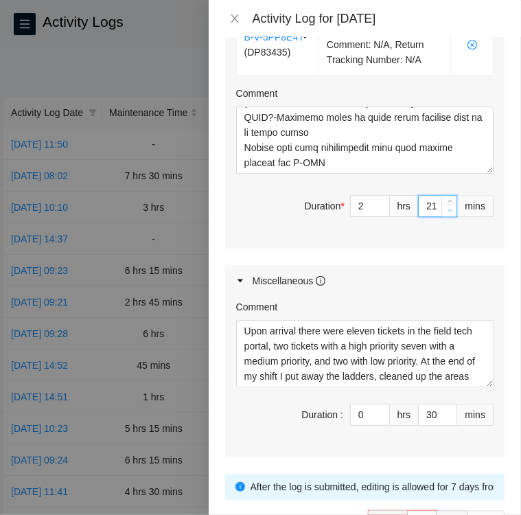
type input "50"
click at [448, 213] on icon "down" at bounding box center [450, 210] width 5 height 5
type input "19"
type input "49"
click at [448, 213] on icon "down" at bounding box center [450, 210] width 5 height 5
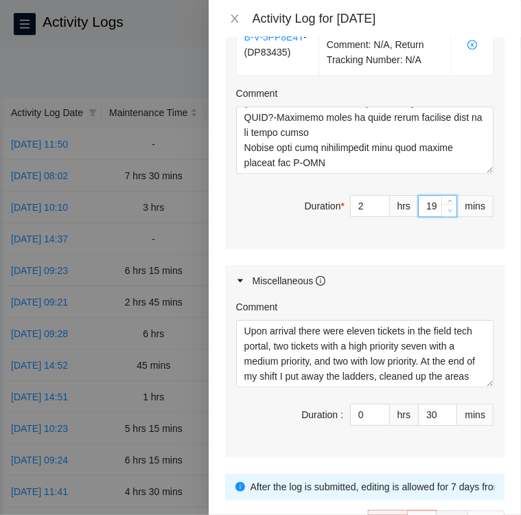
type input "18"
type input "48"
click at [448, 213] on icon "down" at bounding box center [450, 210] width 5 height 5
type input "17"
type input "47"
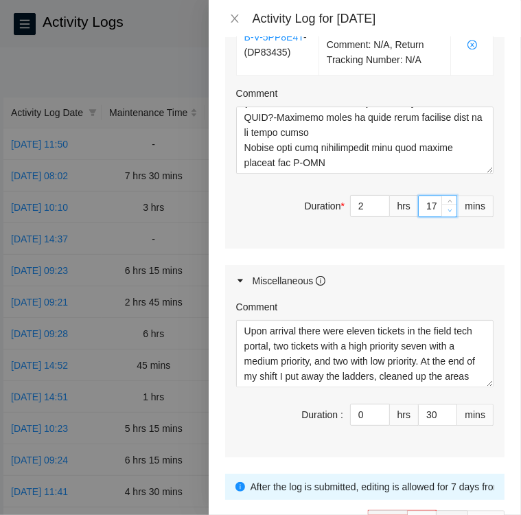
click at [448, 213] on icon "down" at bounding box center [450, 210] width 5 height 5
type input "16"
type input "46"
click at [448, 213] on icon "down" at bounding box center [450, 210] width 5 height 5
type input "15"
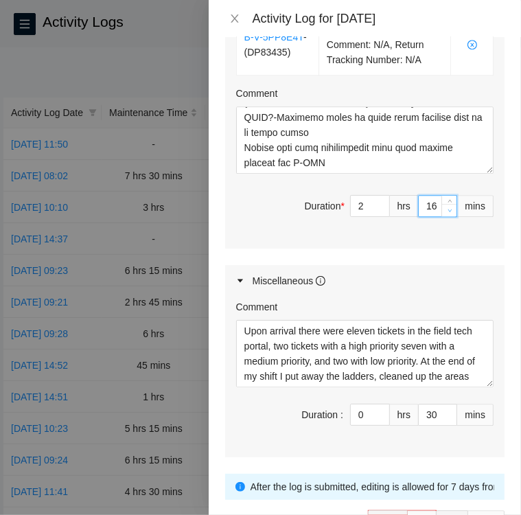
type input "45"
click at [448, 213] on icon "down" at bounding box center [450, 210] width 5 height 5
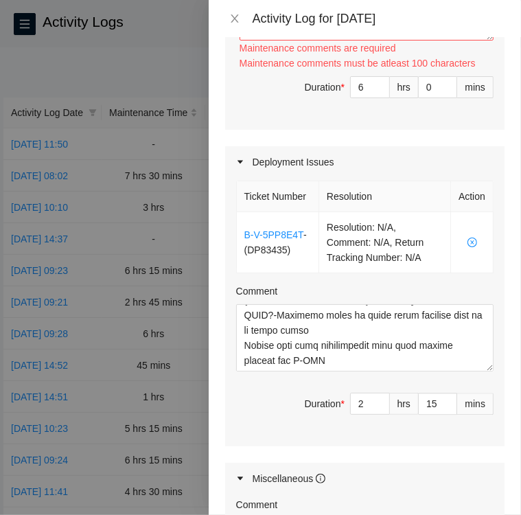
scroll to position [1577, 0]
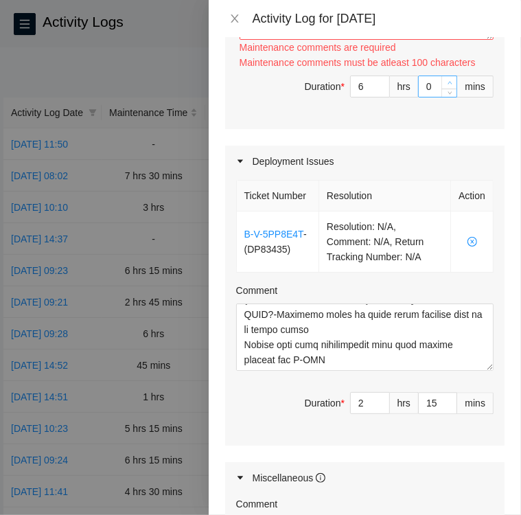
type input "1"
type input "46"
click at [446, 87] on span "up" at bounding box center [450, 83] width 8 height 8
type input "2"
type input "47"
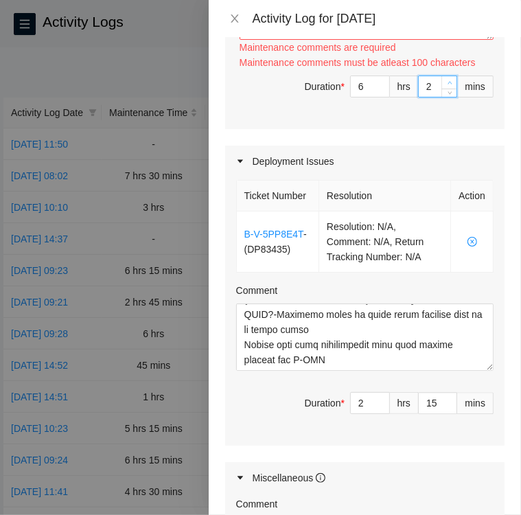
click at [446, 87] on span "up" at bounding box center [450, 83] width 8 height 8
type input "3"
type input "48"
click at [446, 87] on span "up" at bounding box center [450, 83] width 8 height 8
type input "4"
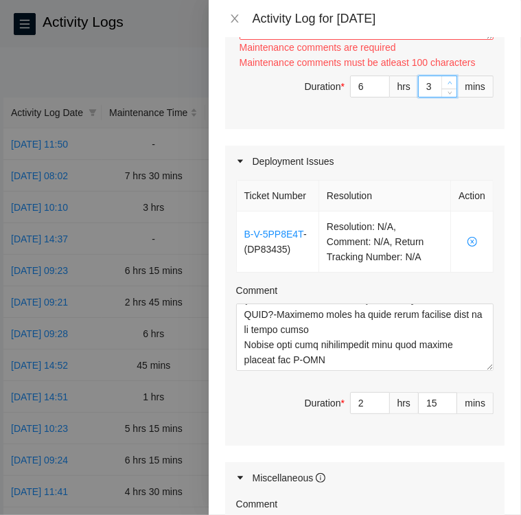
type input "49"
click at [446, 87] on span "up" at bounding box center [450, 83] width 8 height 8
type input "5"
type input "50"
click at [446, 87] on span "up" at bounding box center [450, 83] width 8 height 8
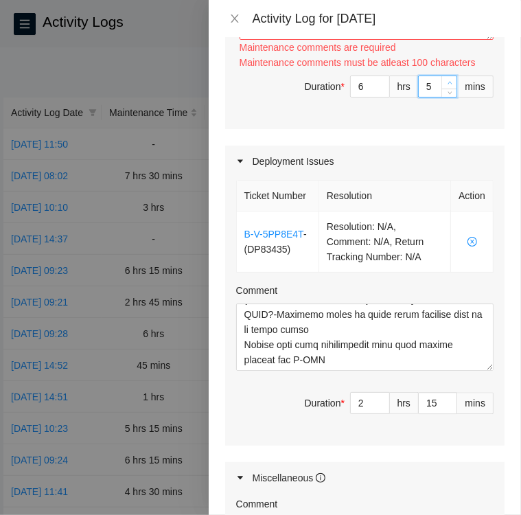
type input "6"
type input "51"
click at [446, 87] on span "up" at bounding box center [450, 83] width 8 height 8
type input "7"
type input "52"
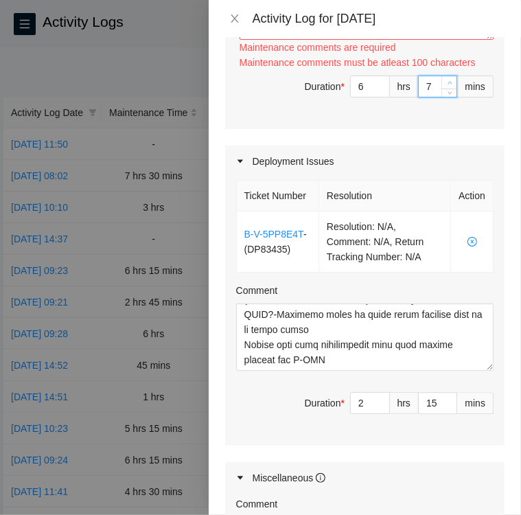
click at [446, 87] on span "up" at bounding box center [450, 83] width 8 height 8
type input "8"
type input "53"
click at [446, 87] on span "up" at bounding box center [450, 83] width 8 height 8
type input "9"
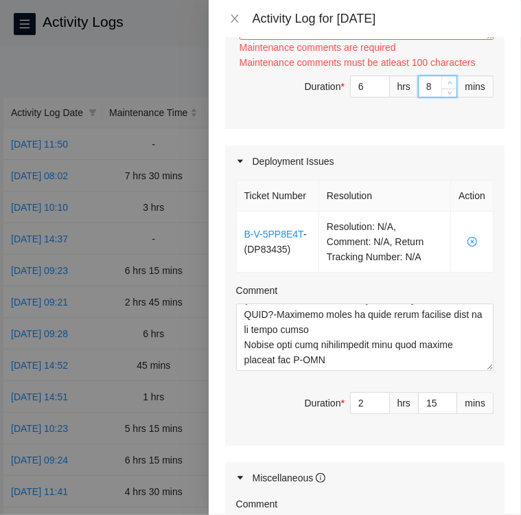
type input "54"
click at [446, 87] on span "up" at bounding box center [450, 83] width 8 height 8
type input "10"
type input "55"
click at [446, 87] on span "up" at bounding box center [450, 83] width 8 height 8
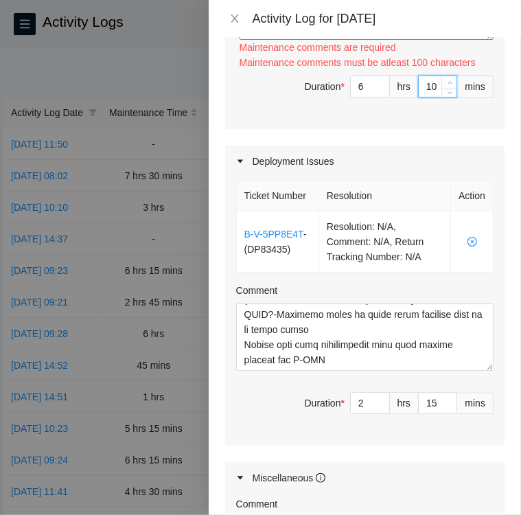
type input "11"
type input "56"
click at [446, 87] on span "up" at bounding box center [450, 83] width 8 height 8
type input "12"
type input "57"
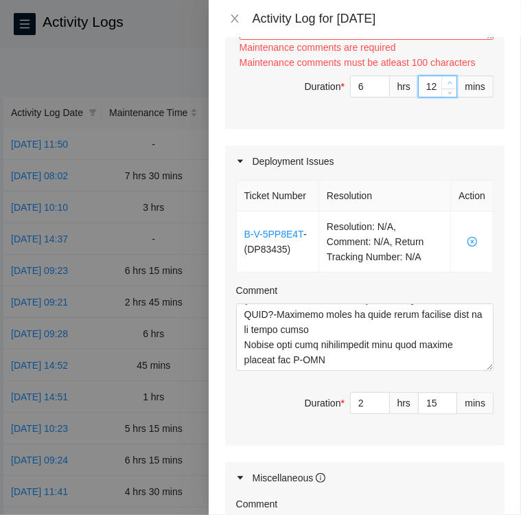
click at [446, 87] on span "up" at bounding box center [450, 83] width 8 height 8
type input "13"
type input "58"
click at [446, 87] on span "up" at bounding box center [450, 83] width 8 height 8
type input "14"
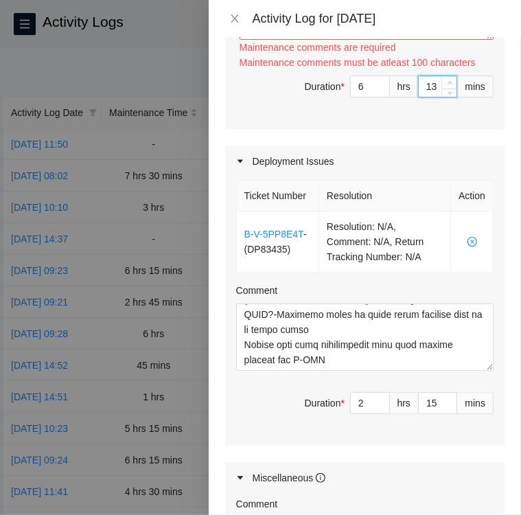
type input "59"
click at [446, 87] on span "up" at bounding box center [450, 83] width 8 height 8
type input "15"
type input "9"
type input "0"
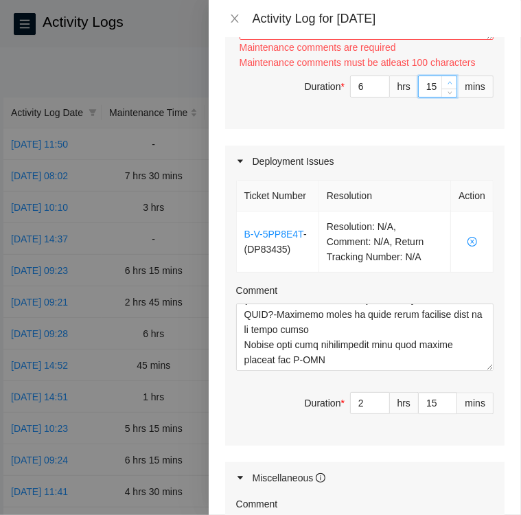
click at [446, 87] on span "up" at bounding box center [450, 83] width 8 height 8
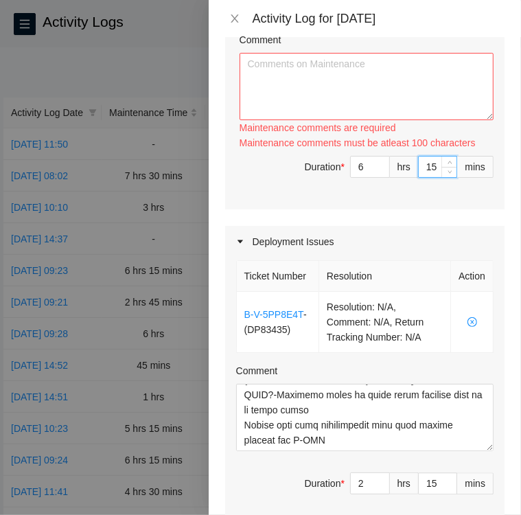
scroll to position [1495, 0]
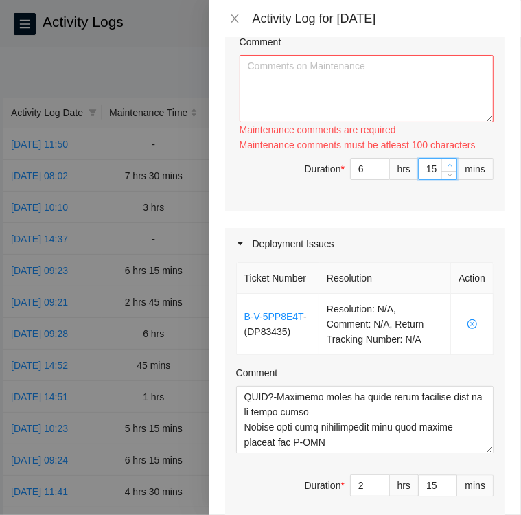
type input "16"
type input "1"
click at [448, 168] on icon "up" at bounding box center [450, 165] width 5 height 5
type input "17"
type input "2"
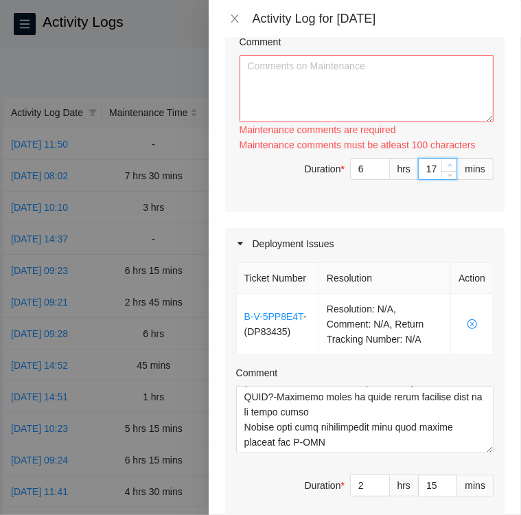
click at [448, 168] on icon "up" at bounding box center [450, 165] width 5 height 5
type input "18"
type input "3"
click at [448, 168] on icon "up" at bounding box center [450, 165] width 5 height 5
type input "19"
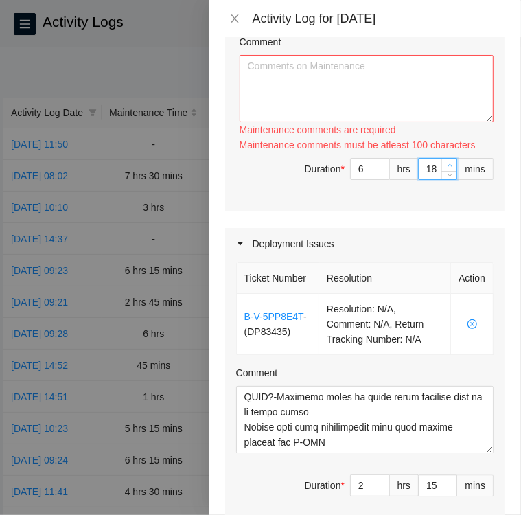
type input "4"
click at [448, 168] on icon "up" at bounding box center [450, 165] width 5 height 5
type input "20"
type input "5"
click at [448, 168] on icon "up" at bounding box center [450, 165] width 5 height 5
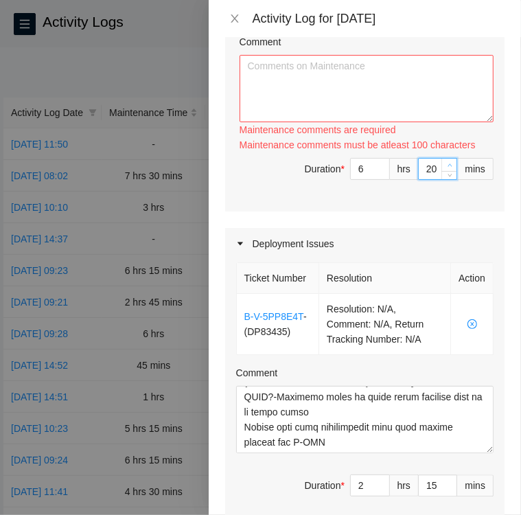
type input "21"
type input "6"
click at [448, 168] on icon "up" at bounding box center [450, 165] width 5 height 5
type input "22"
type input "7"
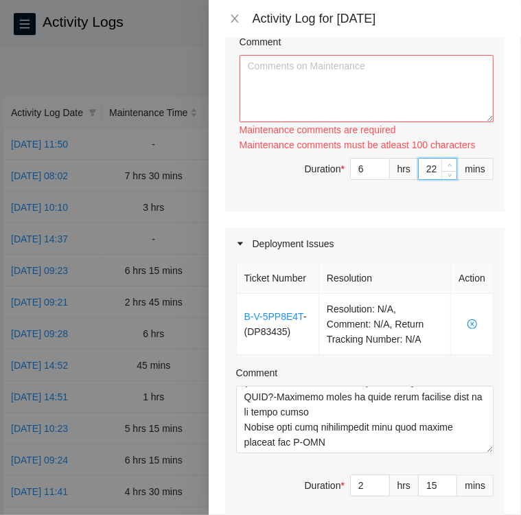
click at [448, 168] on icon "up" at bounding box center [450, 165] width 5 height 5
type input "23"
type input "8"
click at [448, 168] on icon "up" at bounding box center [450, 165] width 5 height 5
type input "24"
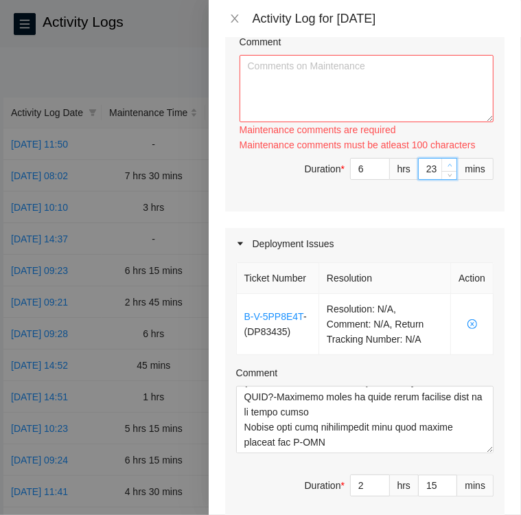
type input "9"
click at [448, 168] on icon "up" at bounding box center [450, 165] width 5 height 5
type input "25"
type input "10"
click at [448, 168] on icon "up" at bounding box center [450, 165] width 5 height 5
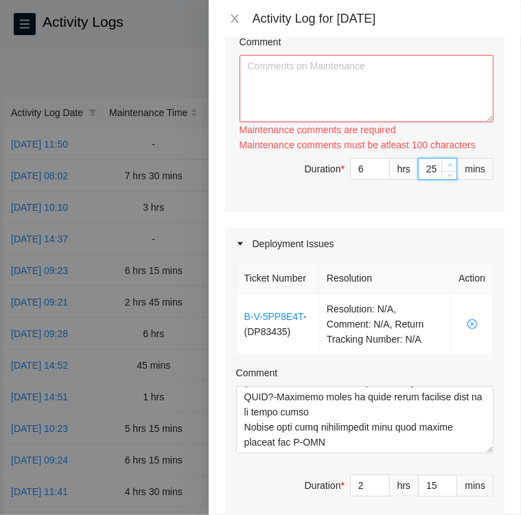
type input "26"
type input "11"
click at [448, 168] on icon "up" at bounding box center [450, 165] width 5 height 5
type input "27"
type input "12"
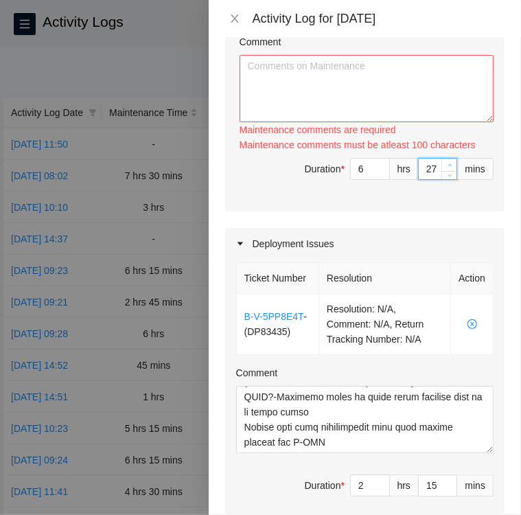
click at [448, 168] on icon "up" at bounding box center [450, 165] width 5 height 5
type input "28"
type input "13"
click at [448, 168] on icon "up" at bounding box center [450, 165] width 5 height 5
type input "29"
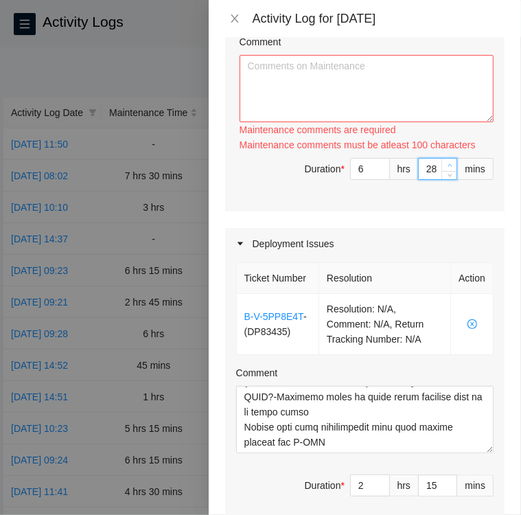
type input "14"
click at [448, 168] on icon "up" at bounding box center [450, 165] width 5 height 5
type input "30"
type input "15"
click at [448, 168] on icon "up" at bounding box center [450, 165] width 5 height 5
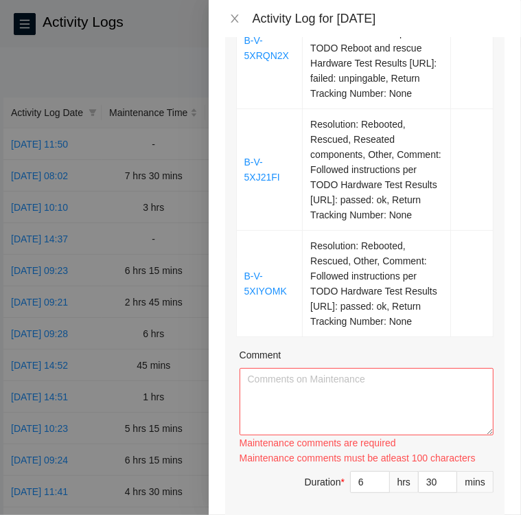
scroll to position [1355, 0]
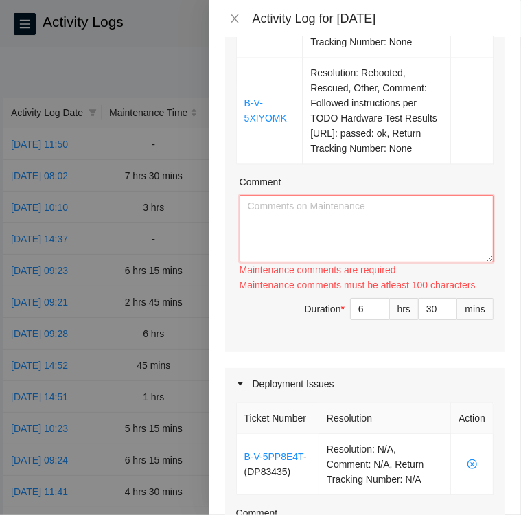
click at [290, 262] on textarea "Comment" at bounding box center [367, 228] width 254 height 67
paste textarea "Ticket: B-V-5WZKGYS KK05 #22"
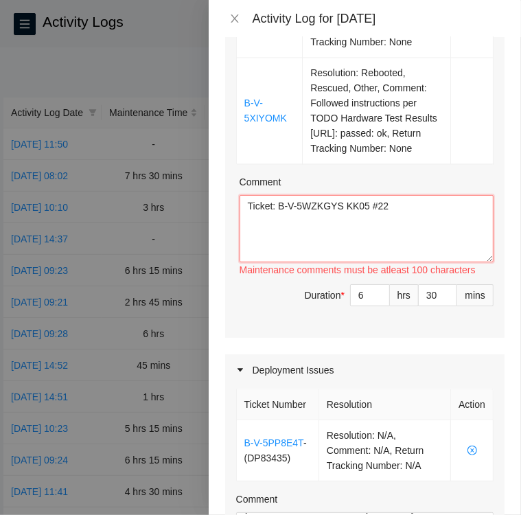
click at [393, 262] on textarea "Ticket: B-V-5WZKGYS KK05 #22" at bounding box center [367, 228] width 254 height 67
paste textarea "• Contacted the NOCC via Webex to verify ticket is safe • Message from msani:B-…"
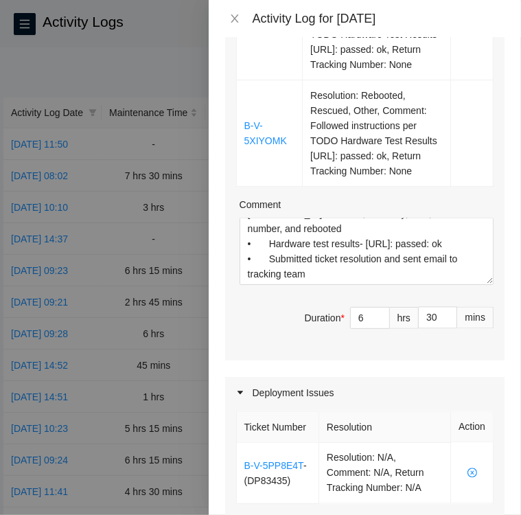
scroll to position [1335, 0]
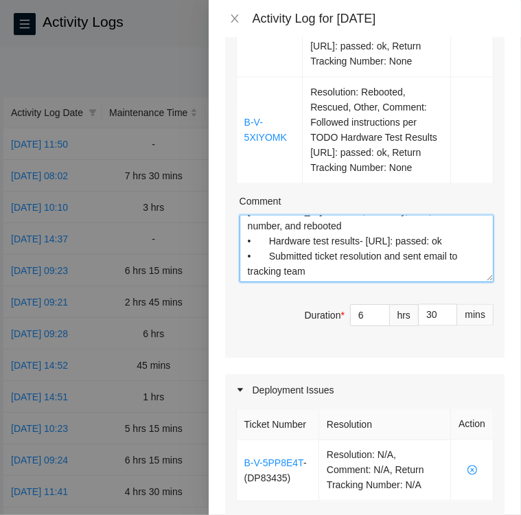
click at [251, 282] on textarea "Ticket: B-V-5WZKGYS KK05 #22 • Contacted the NOCC via Webex to verify ticket is…" at bounding box center [367, 248] width 254 height 67
paste textarea "Ticket: B-V-5W6TC0G KK12 #34"
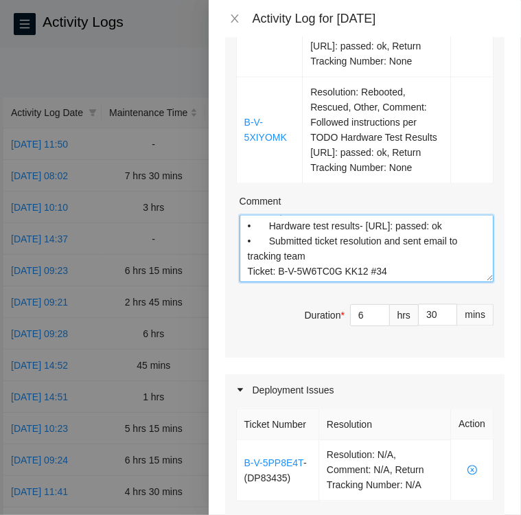
scroll to position [253, 0]
click at [384, 282] on textarea "Ticket: B-V-5WZKGYS KK05 #22 • Contacted the NOCC via Webex to verify ticket is…" at bounding box center [367, 248] width 254 height 67
paste textarea "• I Contacted the NOCC via Webex to verify ticket is safe to work on Message fr…"
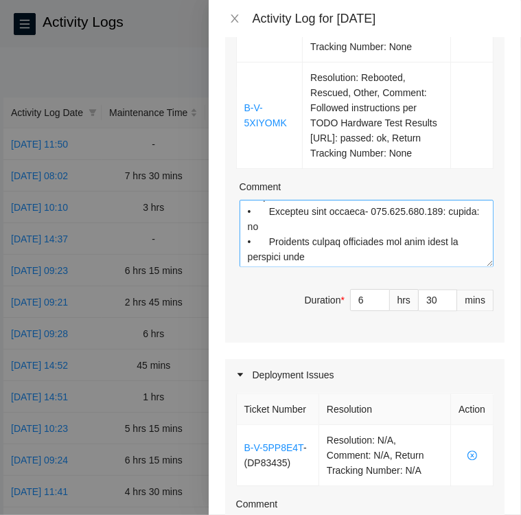
scroll to position [1351, 0]
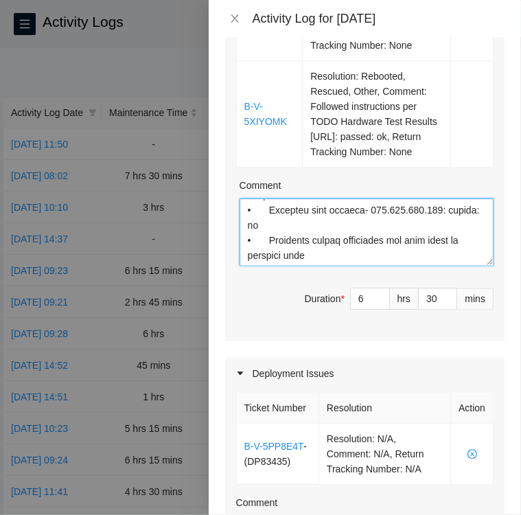
click at [247, 266] on textarea "Comment" at bounding box center [367, 231] width 254 height 67
paste textarea "Ticket: B-V-5WIGO28 KK14 #23"
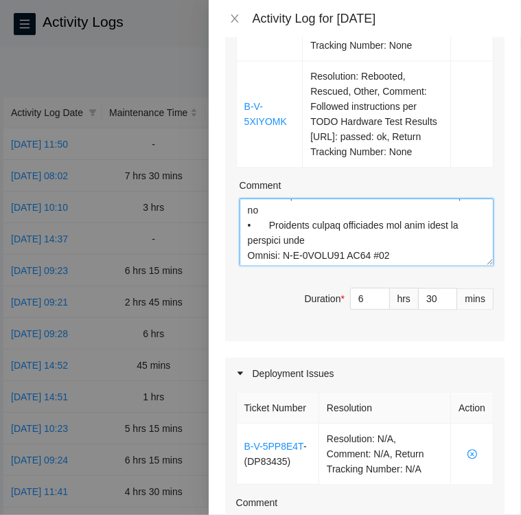
click at [384, 266] on textarea "Comment" at bounding box center [367, 231] width 254 height 67
paste textarea "• Contacted the NOCC via Webex to verify ticket is safe to work- Message from m…"
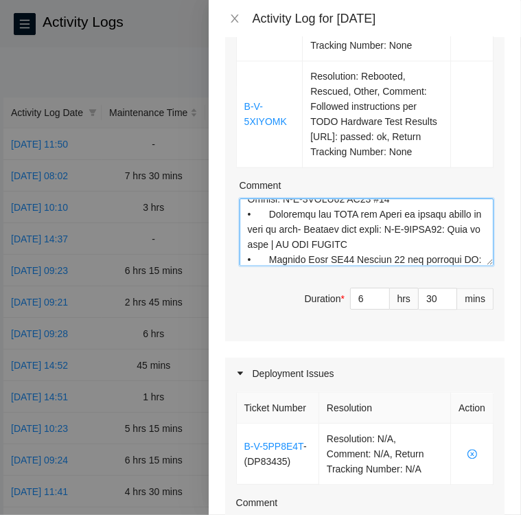
scroll to position [751, 0]
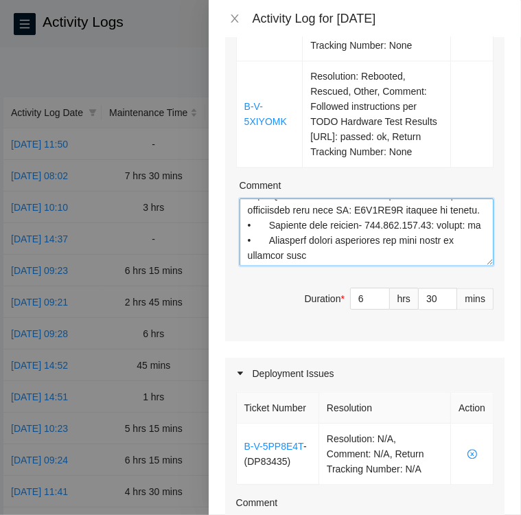
click at [243, 266] on textarea "Comment" at bounding box center [367, 231] width 254 height 67
type textarea "Ticket: B-V-5WZKGYS KK05 #22 • Contacted the NOCC via Webex to verify ticket is…"
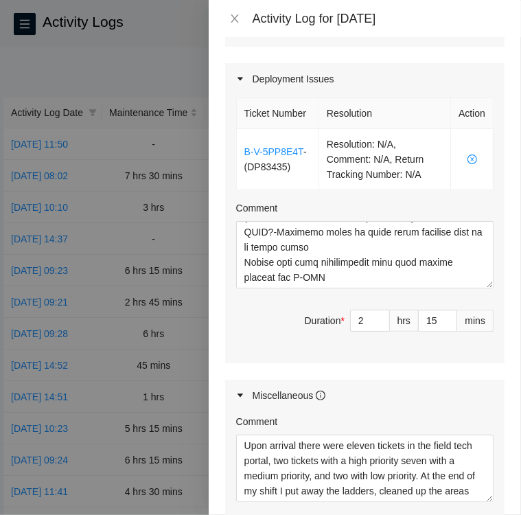
scroll to position [1646, 0]
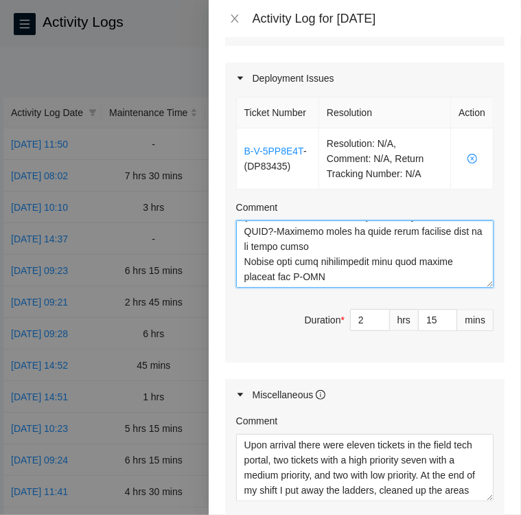
click at [325, 288] on textarea "Comment" at bounding box center [364, 253] width 257 height 67
paste textarea "Ticket: B-V-5WHNMAC KA15 #04"
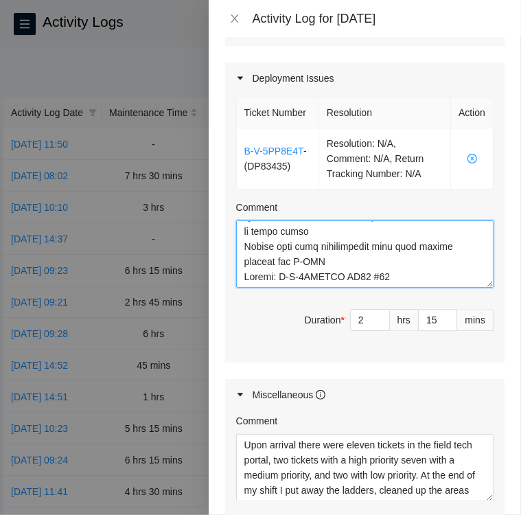
click at [395, 288] on textarea "Comment" at bounding box center [364, 253] width 257 height 67
paste textarea "• Located Rack KA15 machine 04 and verified SN: MX-2507-0177 • Disconnected eth…"
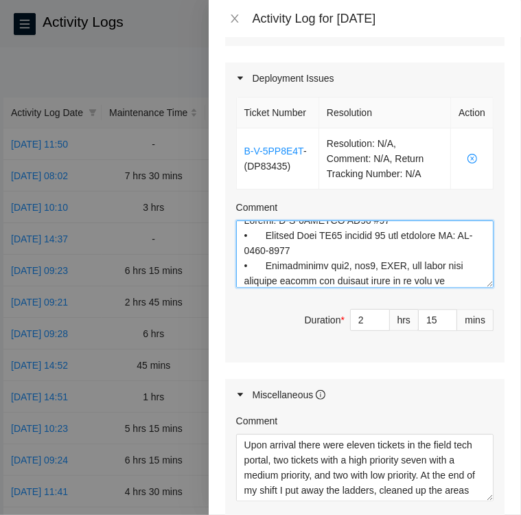
scroll to position [736, 0]
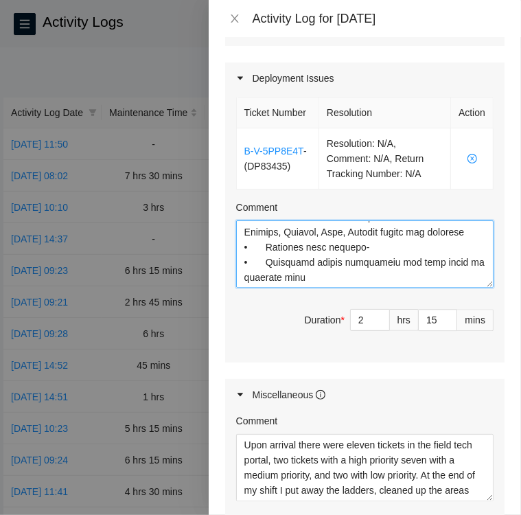
type textarea "DP83435 scheduled for 9am DWDM dfw6: Migrate circuits to DWDM dfw13 - DP2 Migra…"
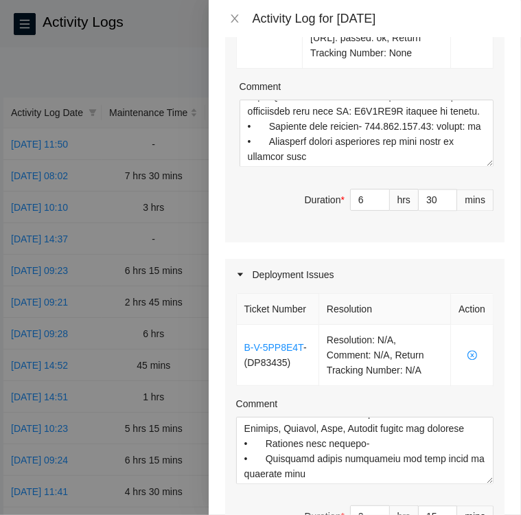
scroll to position [1475, 0]
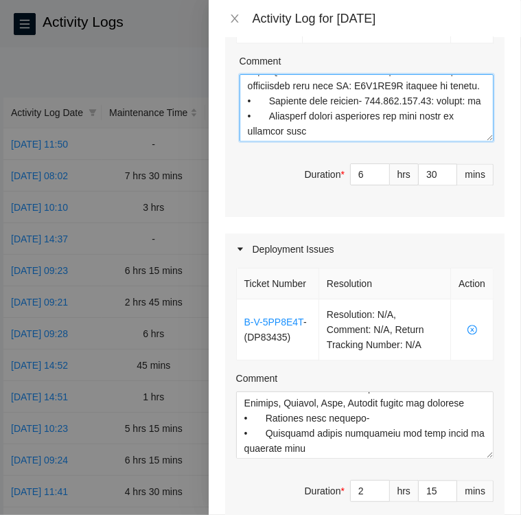
click at [243, 141] on textarea "Comment" at bounding box center [367, 107] width 254 height 67
paste textarea "Ticket B-V-5XMLZN7 KL04 #33"
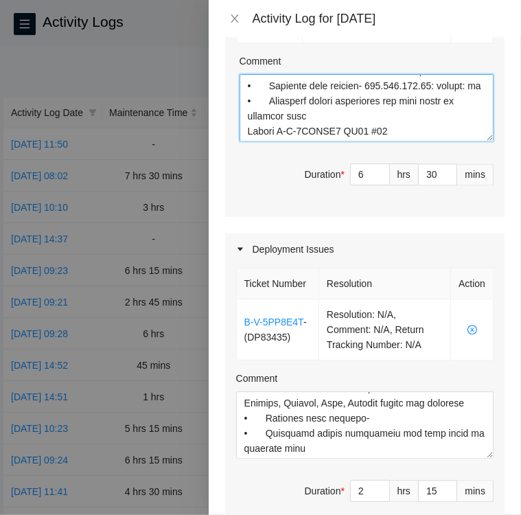
click at [252, 141] on textarea "Comment" at bounding box center [367, 107] width 254 height 67
paste textarea "• Located rack KL04 machine 33 verified SN: CT-4190613-00170 • Contacted the NO…"
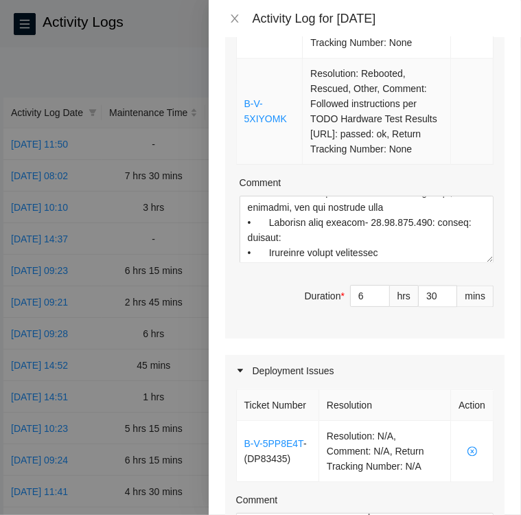
scroll to position [1354, 0]
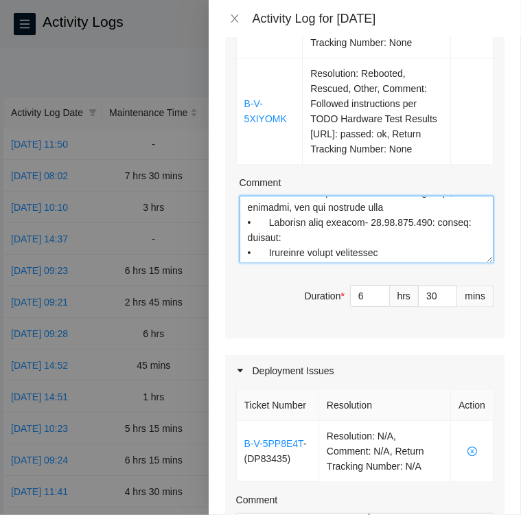
click at [250, 263] on textarea "Comment" at bounding box center [367, 229] width 254 height 67
paste textarea "Ticket B-V-5XRQN2X KH05 #01"
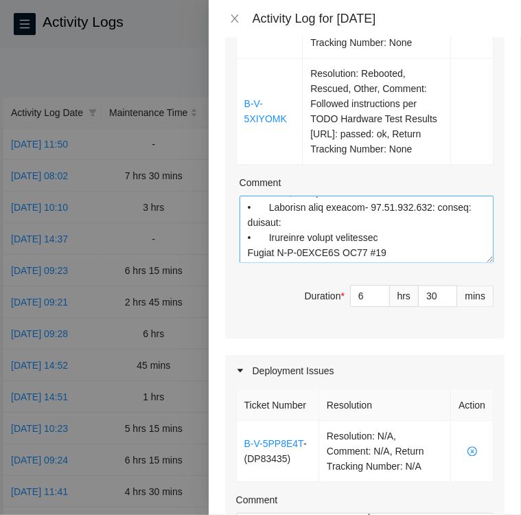
scroll to position [936, 0]
click at [388, 263] on textarea "Comment" at bounding box center [367, 229] width 254 height 67
paste textarea "• Located Rack KH05 machine 01 and verified SN: CT-4201124-00056 • Per TODO reb…"
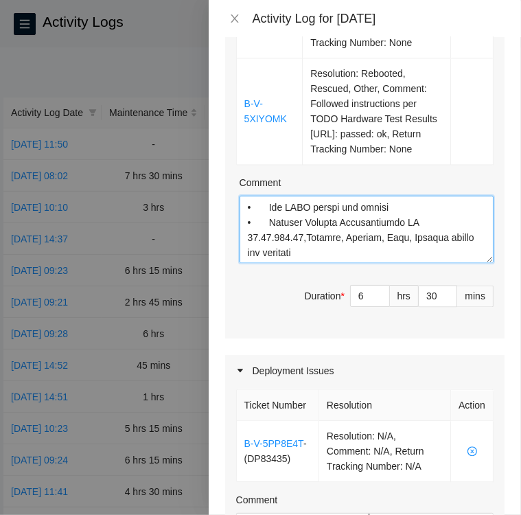
scroll to position [1068, 0]
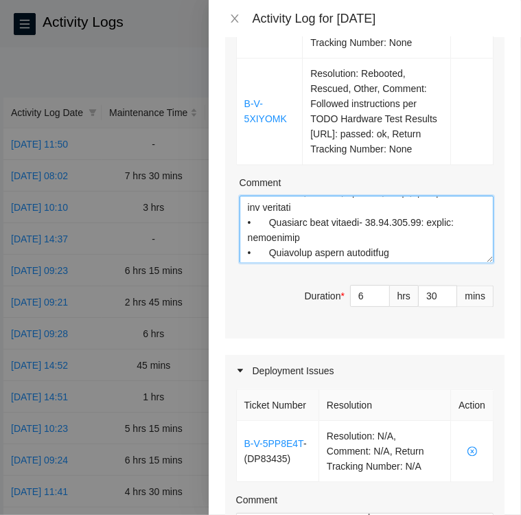
type textarea "Ticket: B-V-5WZKGYS KK05 #22 • Contacted the NOCC via Webex to verify ticket is…"
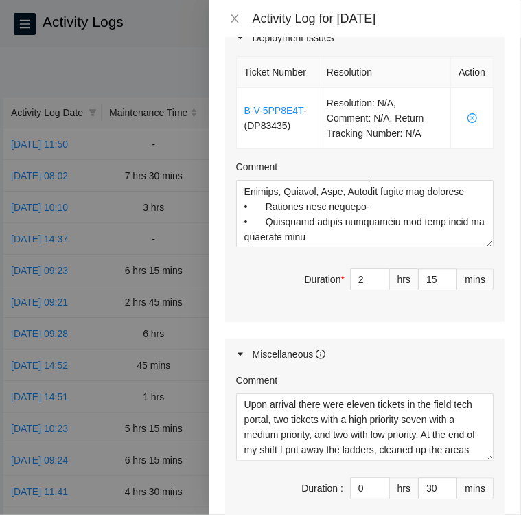
scroll to position [1688, 0]
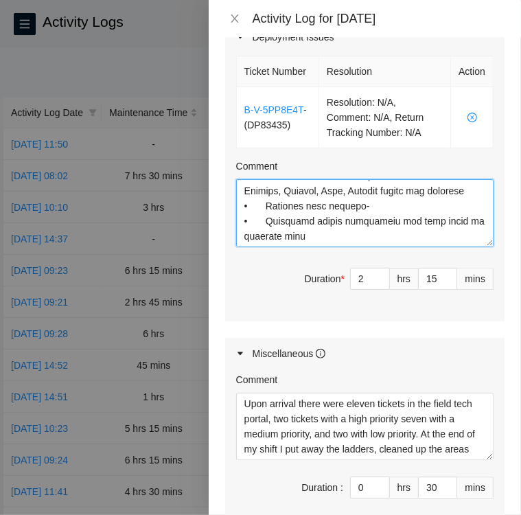
click at [251, 246] on textarea "Comment" at bounding box center [364, 212] width 257 height 67
paste textarea "Ticket B-V-5XJ21FI KC09 #18:00"
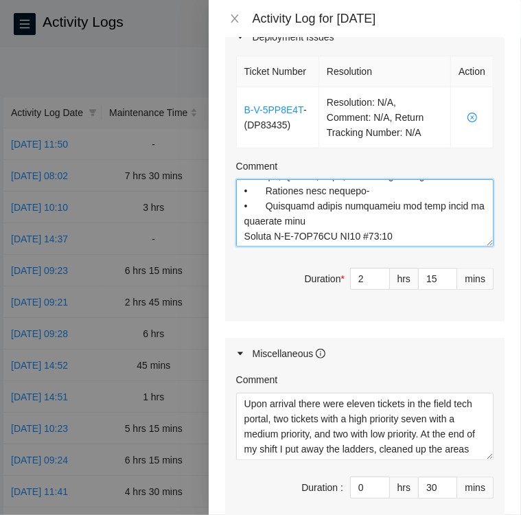
click at [383, 246] on textarea "Comment" at bounding box center [364, 212] width 257 height 67
paste textarea "• Located Rack KC09 Machine 18:00 verified SN MX-1947-1160-NO • Paused drive tr…"
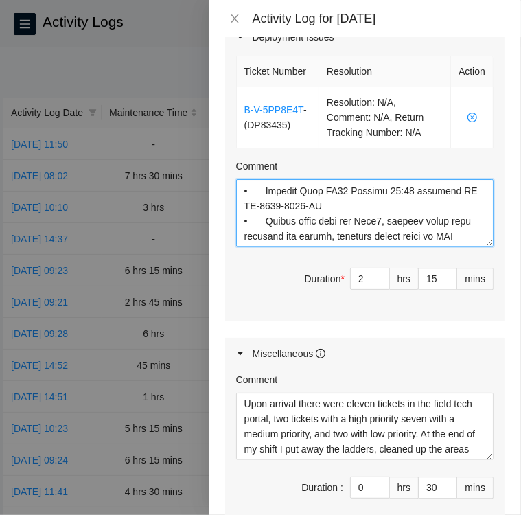
scroll to position [816, 0]
drag, startPoint x: 404, startPoint y: 308, endPoint x: 242, endPoint y: 278, distance: 164.8
click at [242, 246] on textarea "Comment" at bounding box center [364, 212] width 257 height 67
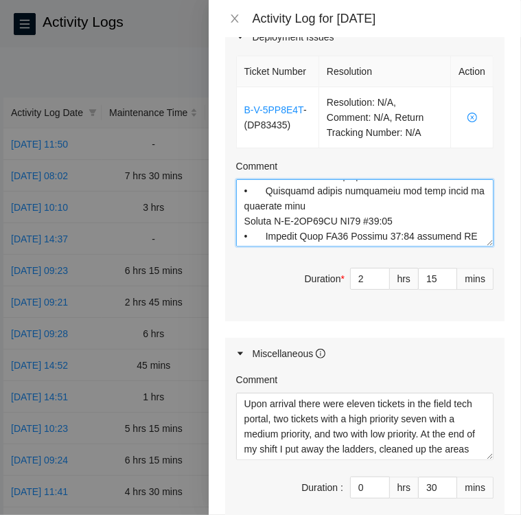
scroll to position [770, 0]
drag, startPoint x: 242, startPoint y: 278, endPoint x: 199, endPoint y: 278, distance: 42.6
click at [199, 278] on div "Activity Log for 06-10-2025 Note: This activity log is for informational purpos…" at bounding box center [260, 257] width 521 height 515
drag, startPoint x: 464, startPoint y: 312, endPoint x: 229, endPoint y: 290, distance: 235.8
click at [229, 290] on div "Ticket Number Resolution Action B-V-5PP8E4T - ( DP83435 ) Resolution: N/A, Comm…" at bounding box center [364, 187] width 279 height 269
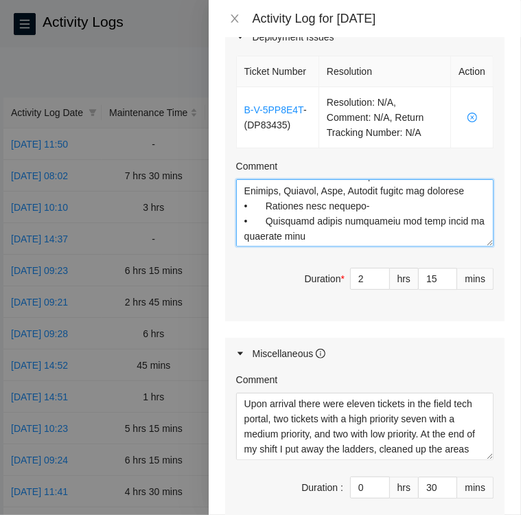
scroll to position [755, 0]
drag, startPoint x: 242, startPoint y: 315, endPoint x: 450, endPoint y: 327, distance: 208.4
click at [450, 246] on textarea "Comment" at bounding box center [364, 212] width 257 height 67
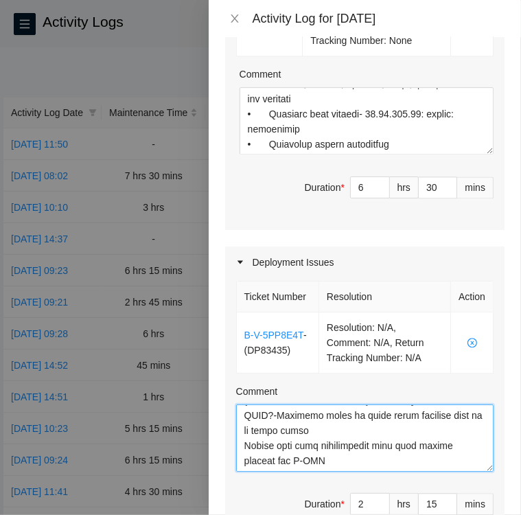
scroll to position [1461, 0]
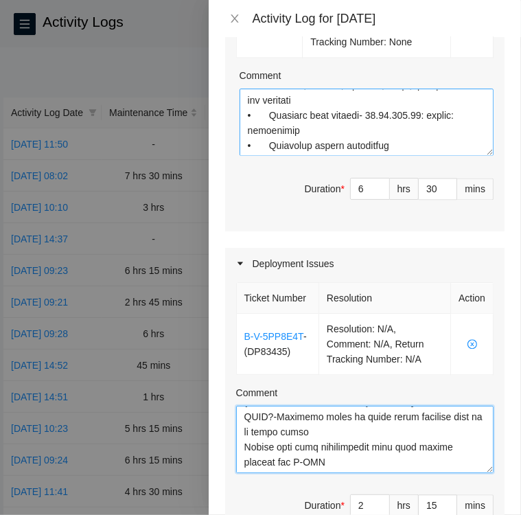
type textarea "DP83435 scheduled for 9am DWDM dfw6: Migrate circuits to DWDM dfw13 - DP2 Migra…"
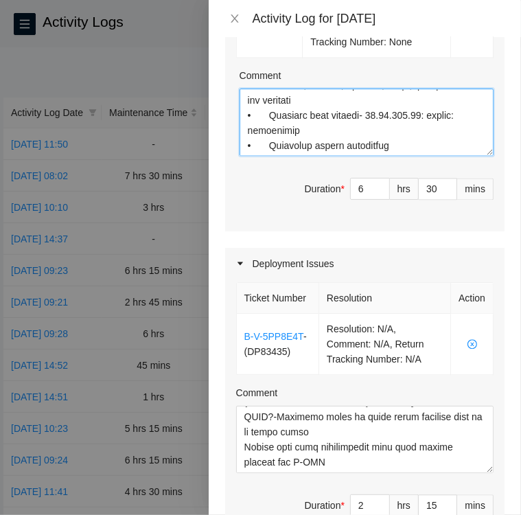
click at [393, 156] on textarea "Comment" at bounding box center [367, 122] width 254 height 67
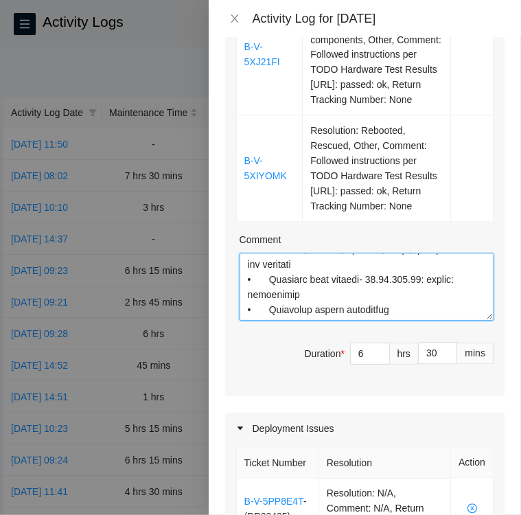
scroll to position [1088, 0]
click at [245, 321] on textarea "Comment" at bounding box center [367, 286] width 254 height 67
paste textarea "Ticket: B-V-5WHNMAC KA15 #04 • Located Rack KA15 machine 04 and verified SN: MX…"
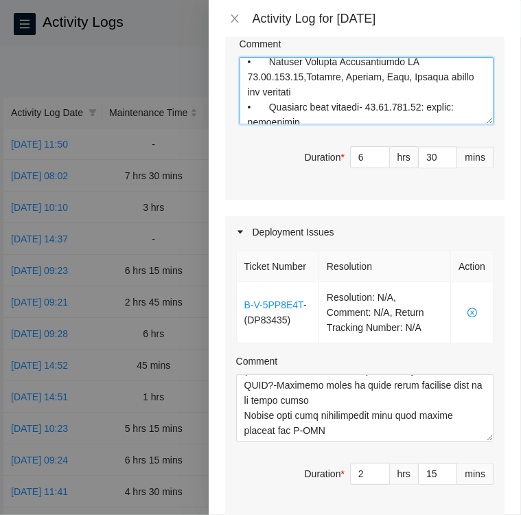
scroll to position [955, 0]
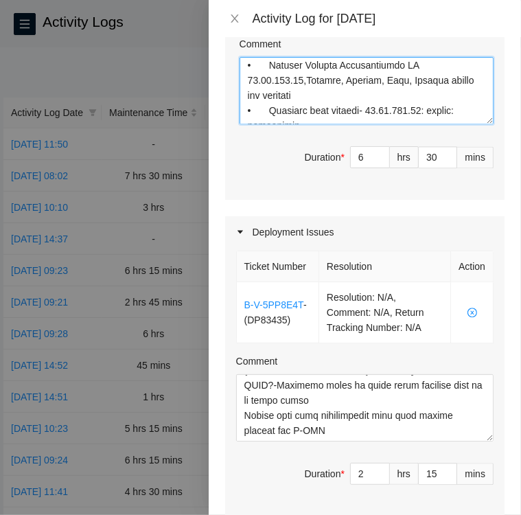
drag, startPoint x: 336, startPoint y: 150, endPoint x: 242, endPoint y: 157, distance: 94.9
click at [242, 124] on textarea "Comment" at bounding box center [367, 90] width 254 height 67
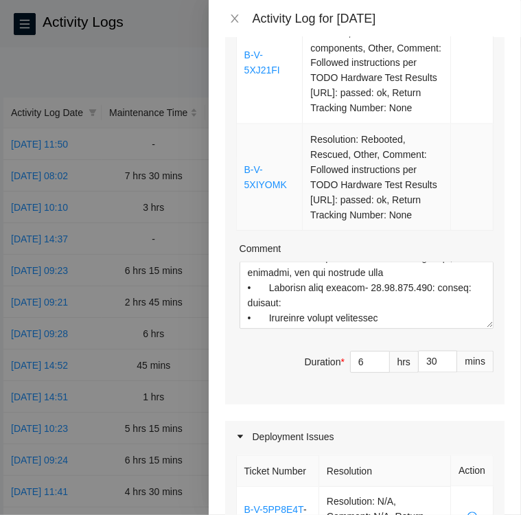
scroll to position [1289, 0]
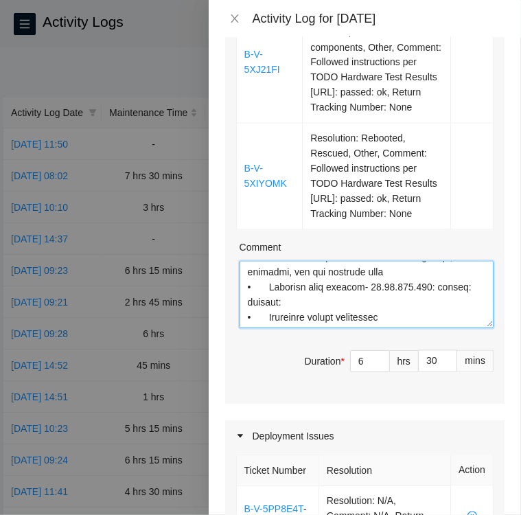
click at [397, 328] on textarea "Comment" at bounding box center [367, 294] width 254 height 67
click at [242, 328] on textarea "Comment" at bounding box center [367, 294] width 254 height 67
paste textarea "Ticket B-V-5XRQN2X KH05 #01 • Located Rack KH05 machine 01 and verified SN: CT-…"
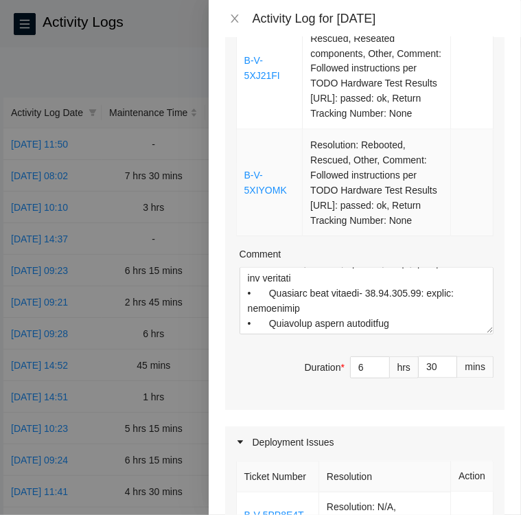
scroll to position [1284, 0]
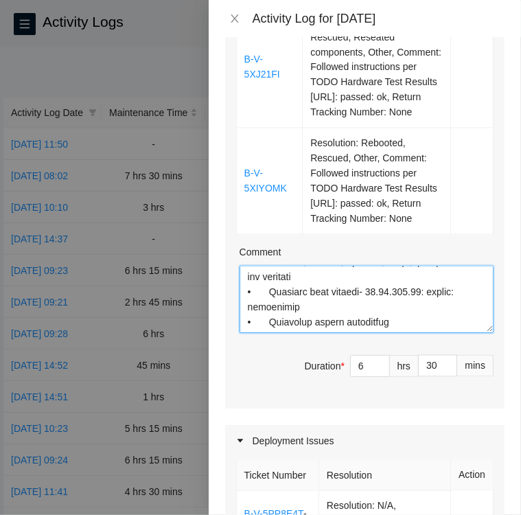
click at [253, 333] on textarea "Comment" at bounding box center [367, 299] width 254 height 67
paste textarea "Ticket B-V-5XJ21FI KC09 #18:00 • Located Rack KC09 Machine 18:00 verified SN MX…"
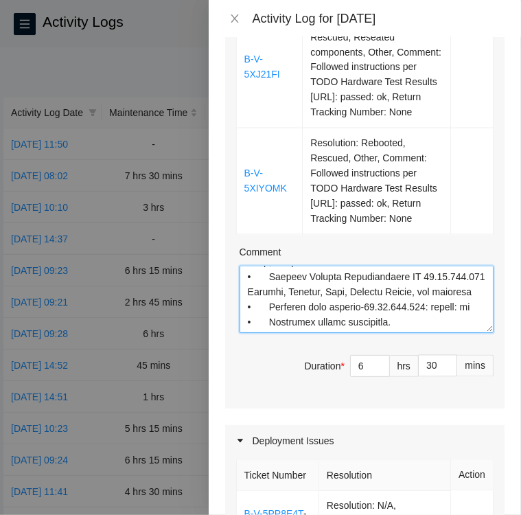
scroll to position [1274, 0]
click at [268, 333] on textarea "Comment" at bounding box center [367, 299] width 254 height 67
paste textarea "Ticket B-V-5XIYOMK KC07 #27:00 • Located Rack KC07 Machine 27:00 verified SN: M…"
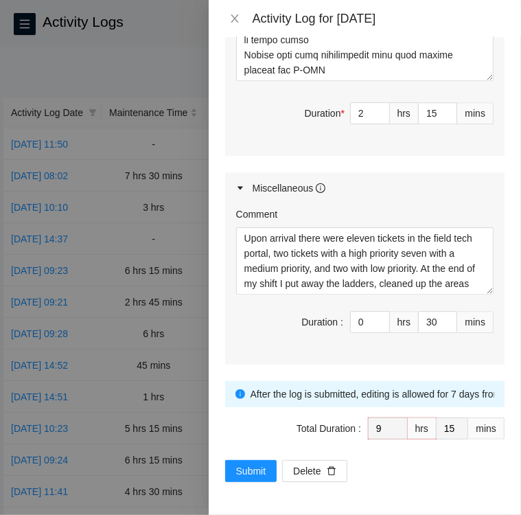
scroll to position [45, 0]
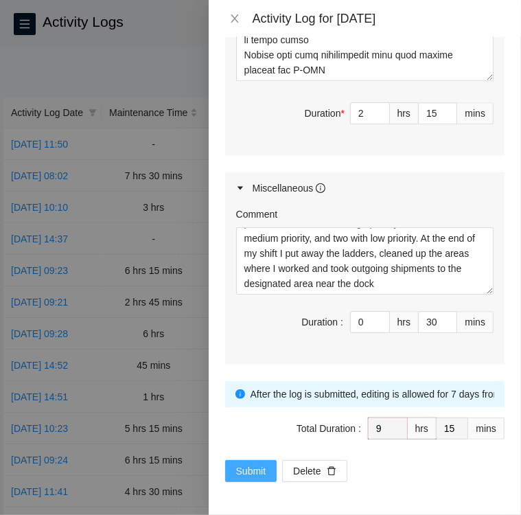
type textarea "Ticket: B-V-5WZKGYS KK05 #22 • Contacted the NOCC via Webex to verify ticket is…"
click at [260, 468] on span "Submit" at bounding box center [251, 470] width 30 height 15
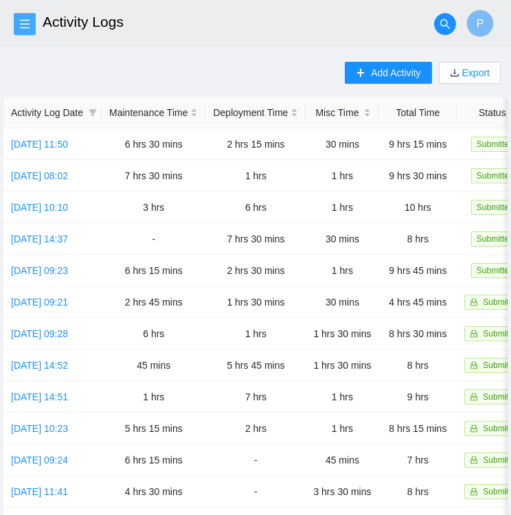
click at [24, 23] on icon "menu" at bounding box center [24, 24] width 11 height 11
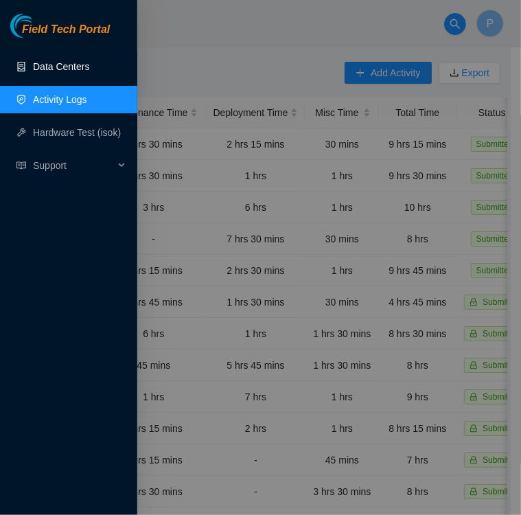
click at [62, 64] on link "Data Centers" at bounding box center [61, 66] width 56 height 11
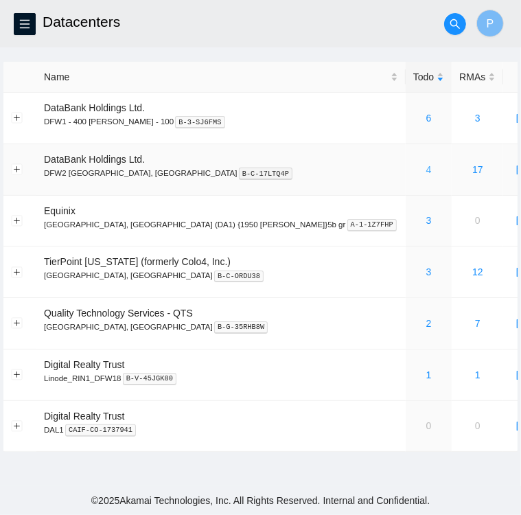
click at [426, 168] on link "4" at bounding box center [428, 169] width 5 height 11
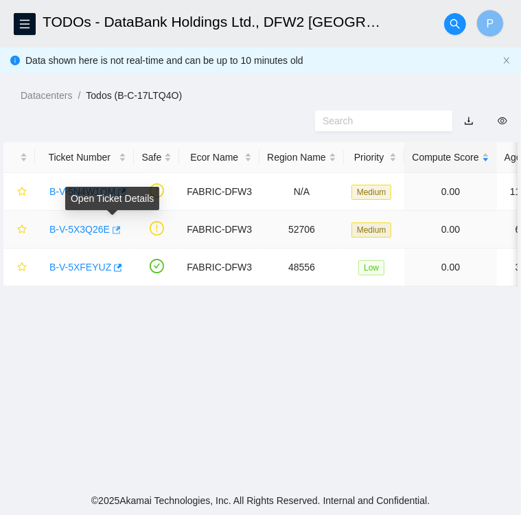
click at [113, 230] on icon "button" at bounding box center [116, 230] width 10 height 10
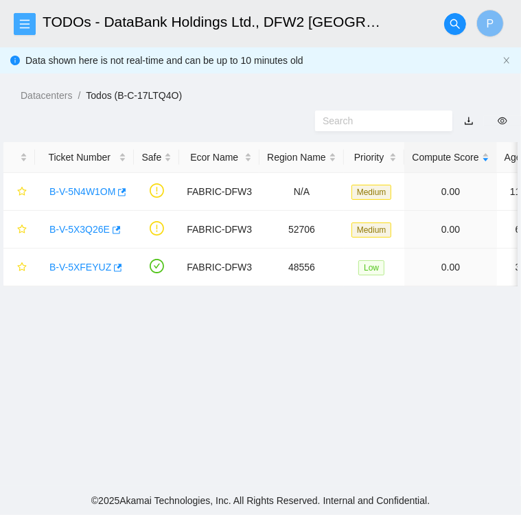
click at [27, 20] on icon "menu" at bounding box center [25, 23] width 10 height 9
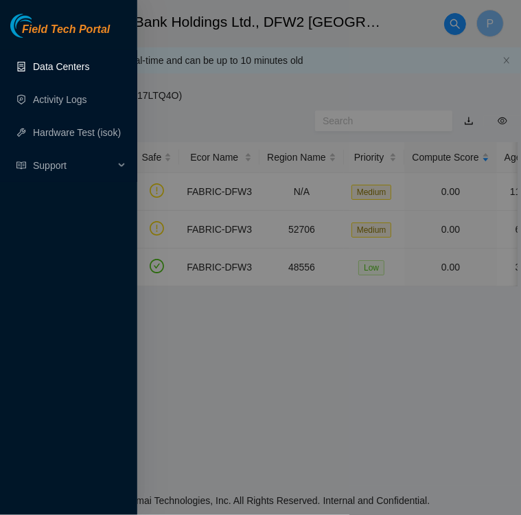
click at [56, 72] on link "Data Centers" at bounding box center [61, 66] width 56 height 11
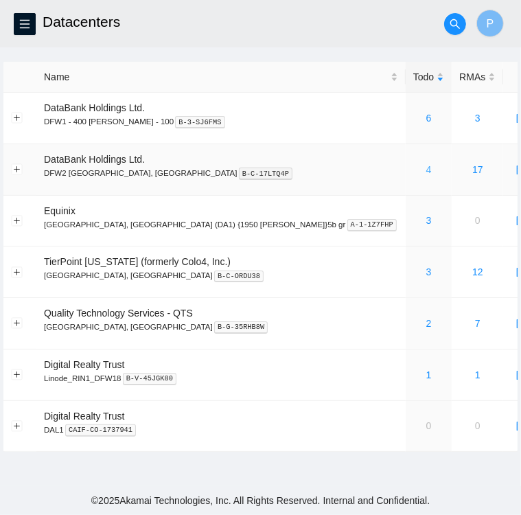
click at [426, 171] on link "4" at bounding box center [428, 169] width 5 height 11
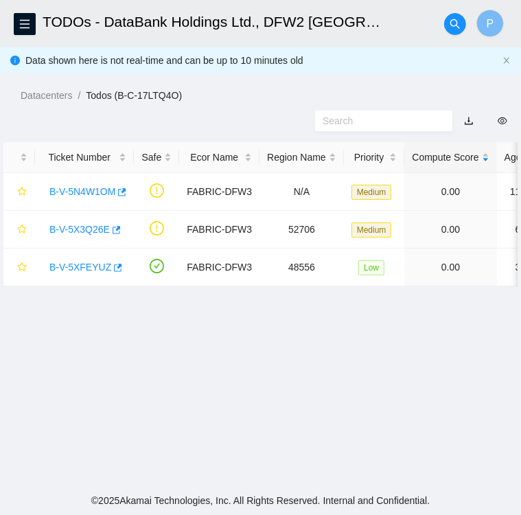
click at [227, 95] on ol "Datacenters / Todos (B-C-17LTQ4O) /" at bounding box center [271, 95] width 501 height 15
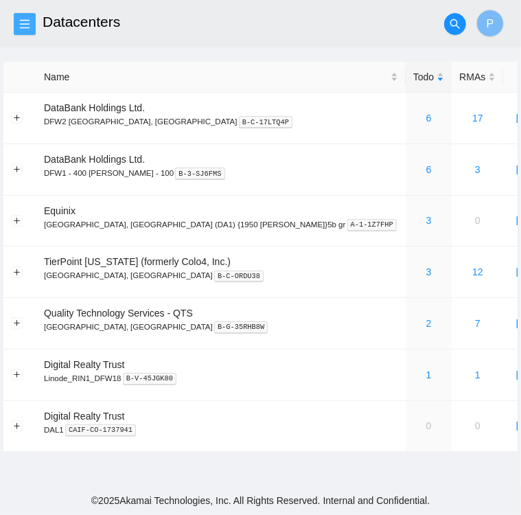
click at [27, 21] on icon "menu" at bounding box center [24, 24] width 11 height 11
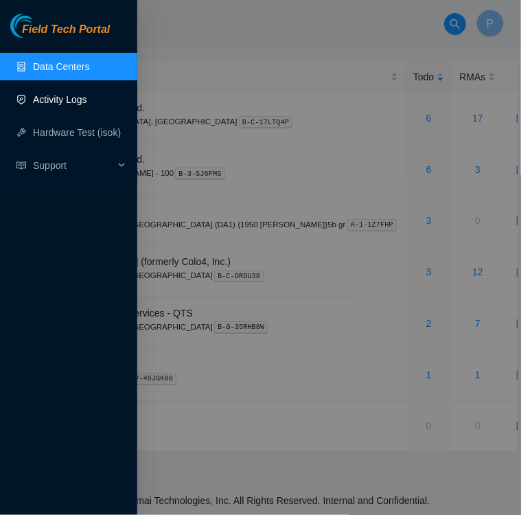
click at [61, 100] on link "Activity Logs" at bounding box center [60, 99] width 54 height 11
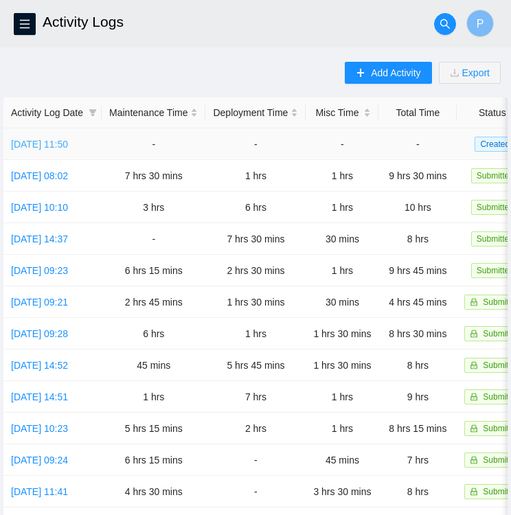
click at [47, 141] on link "[DATE] 11:50" at bounding box center [39, 144] width 57 height 11
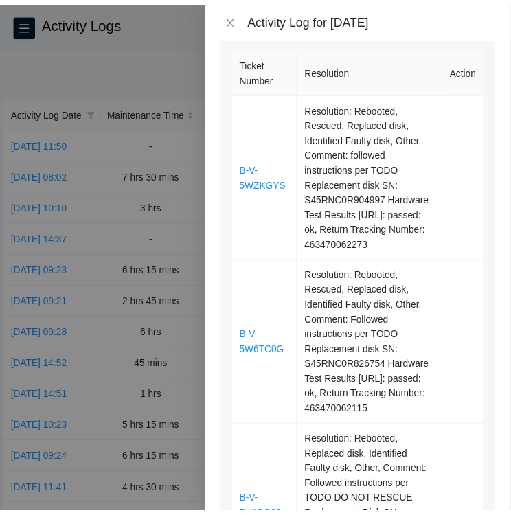
scroll to position [178, 0]
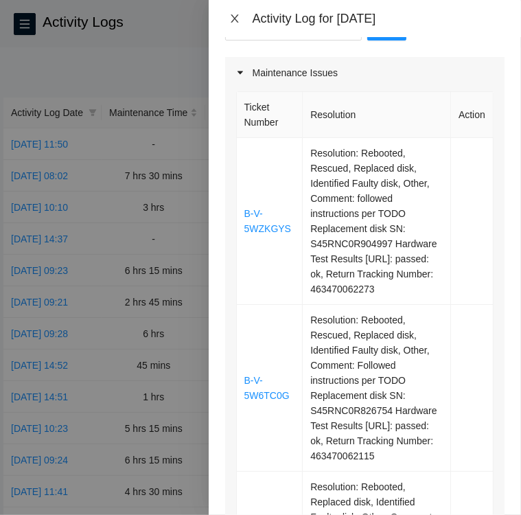
click at [232, 17] on icon "close" at bounding box center [234, 18] width 11 height 11
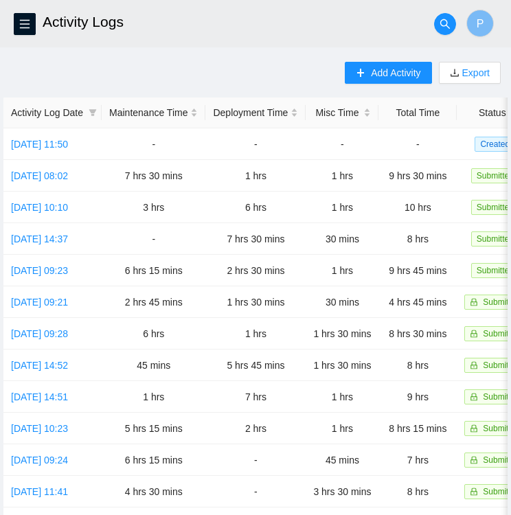
click at [281, 30] on h2 "Activity Logs" at bounding box center [212, 22] width 338 height 44
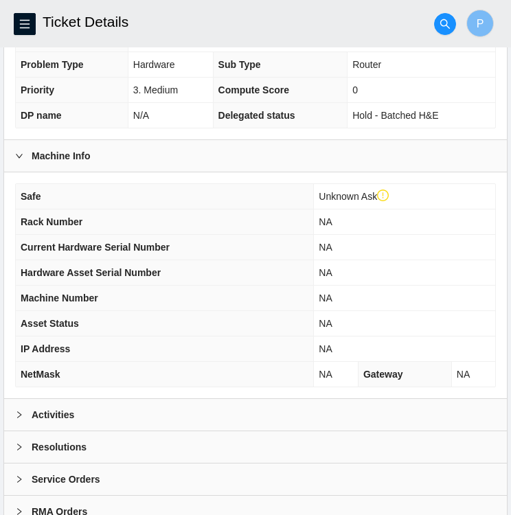
scroll to position [341, 0]
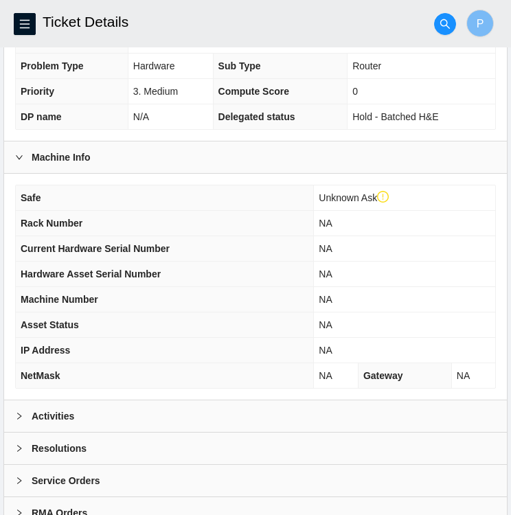
click at [73, 407] on div "Activities" at bounding box center [255, 416] width 503 height 32
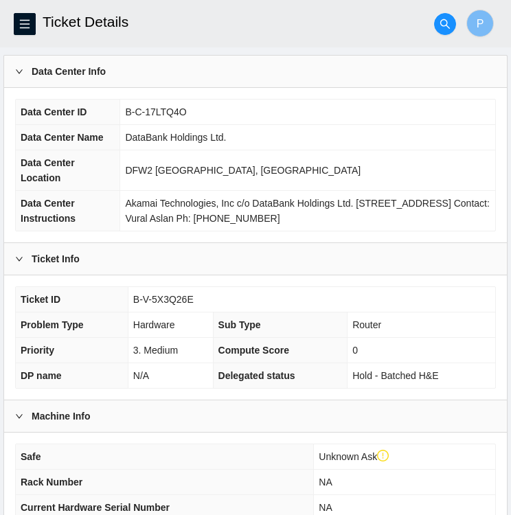
scroll to position [0, 0]
